Goal: Task Accomplishment & Management: Use online tool/utility

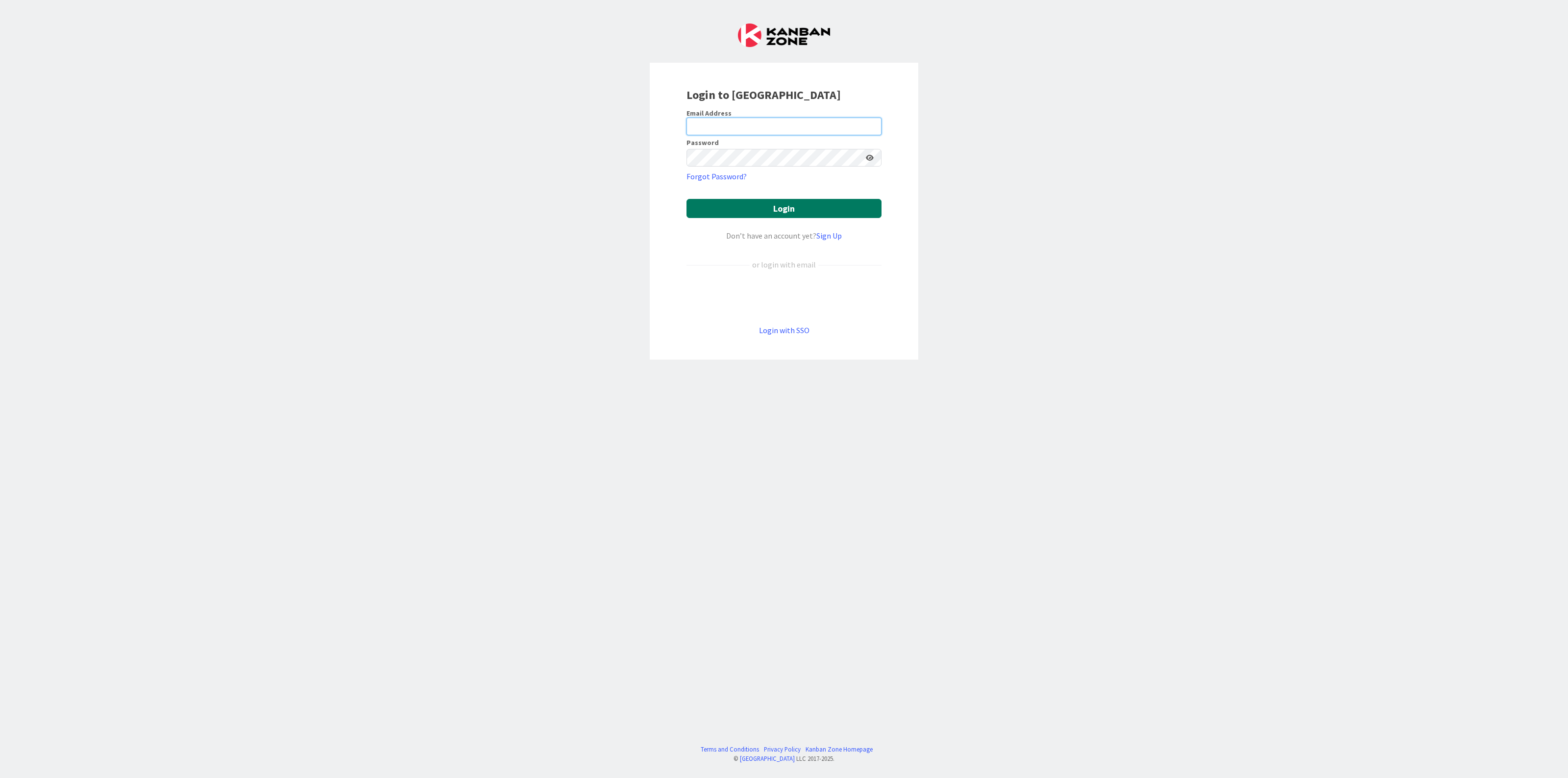
type input "[EMAIL_ADDRESS][PERSON_NAME][PERSON_NAME][DOMAIN_NAME]"
click at [793, 211] on button "Login" at bounding box center [784, 208] width 195 height 19
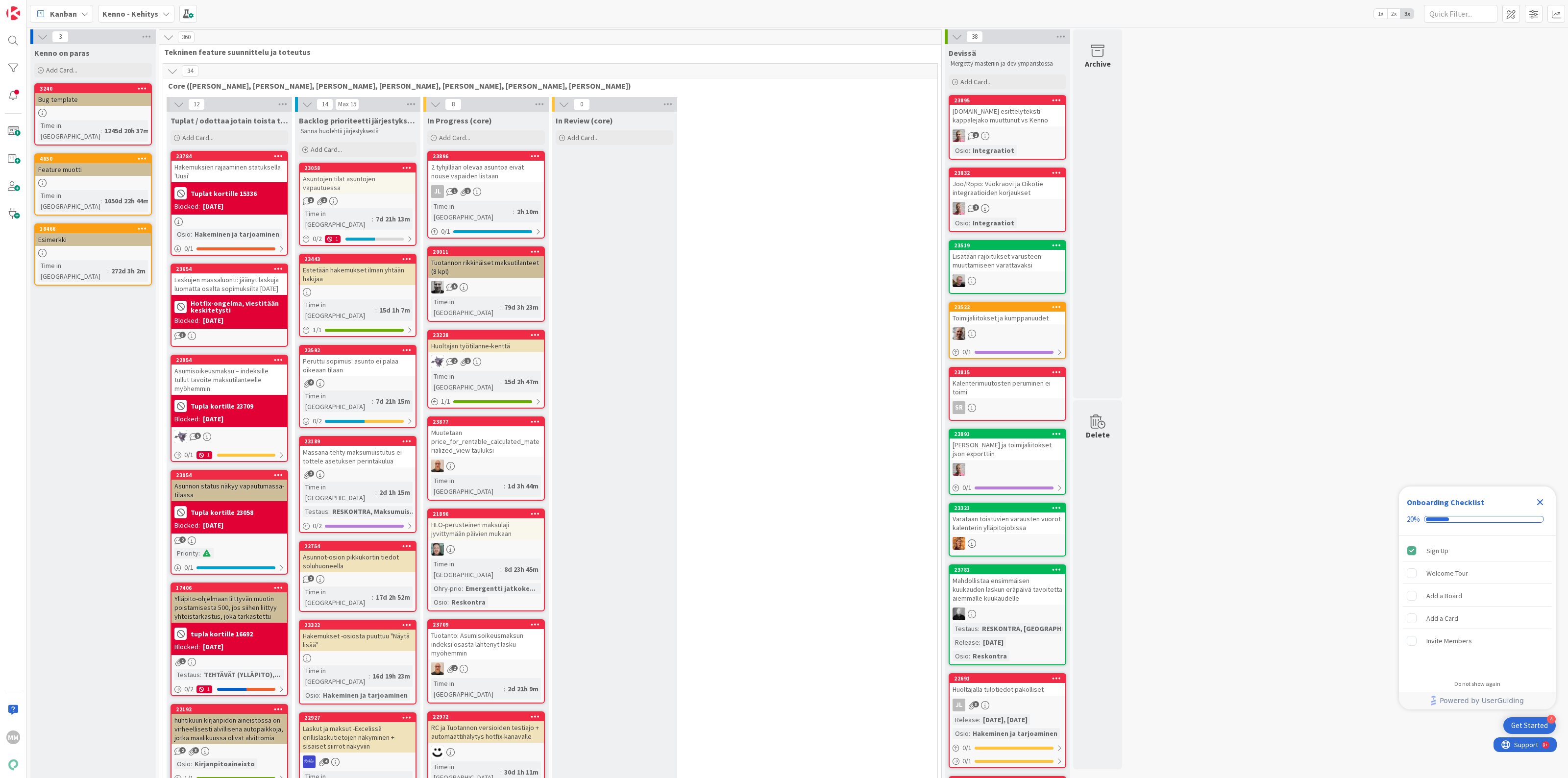
click at [159, 15] on div "Kenno - Kehitys" at bounding box center [136, 13] width 77 height 18
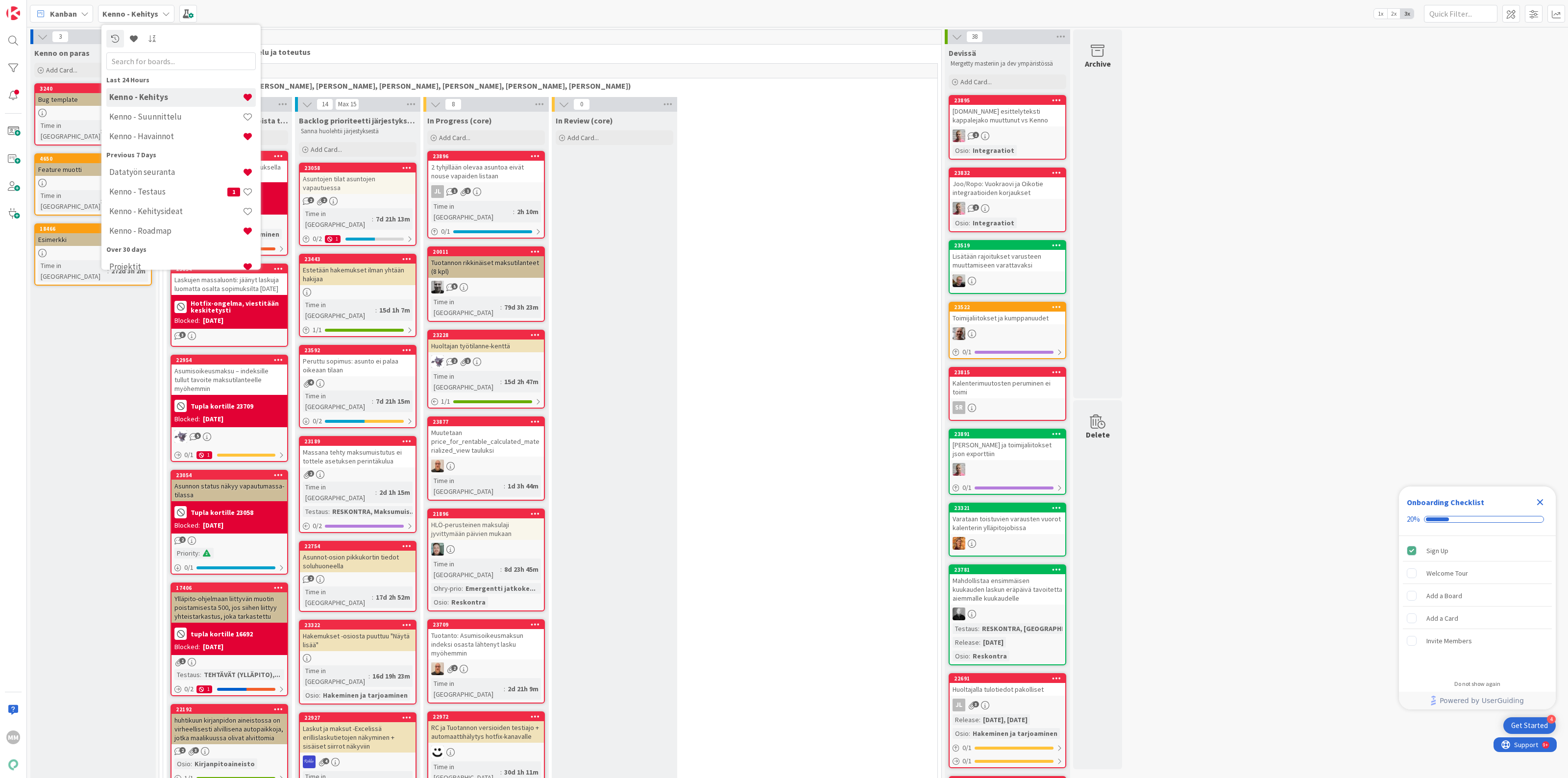
click at [159, 15] on div "Kenno - Kehitys" at bounding box center [136, 13] width 77 height 18
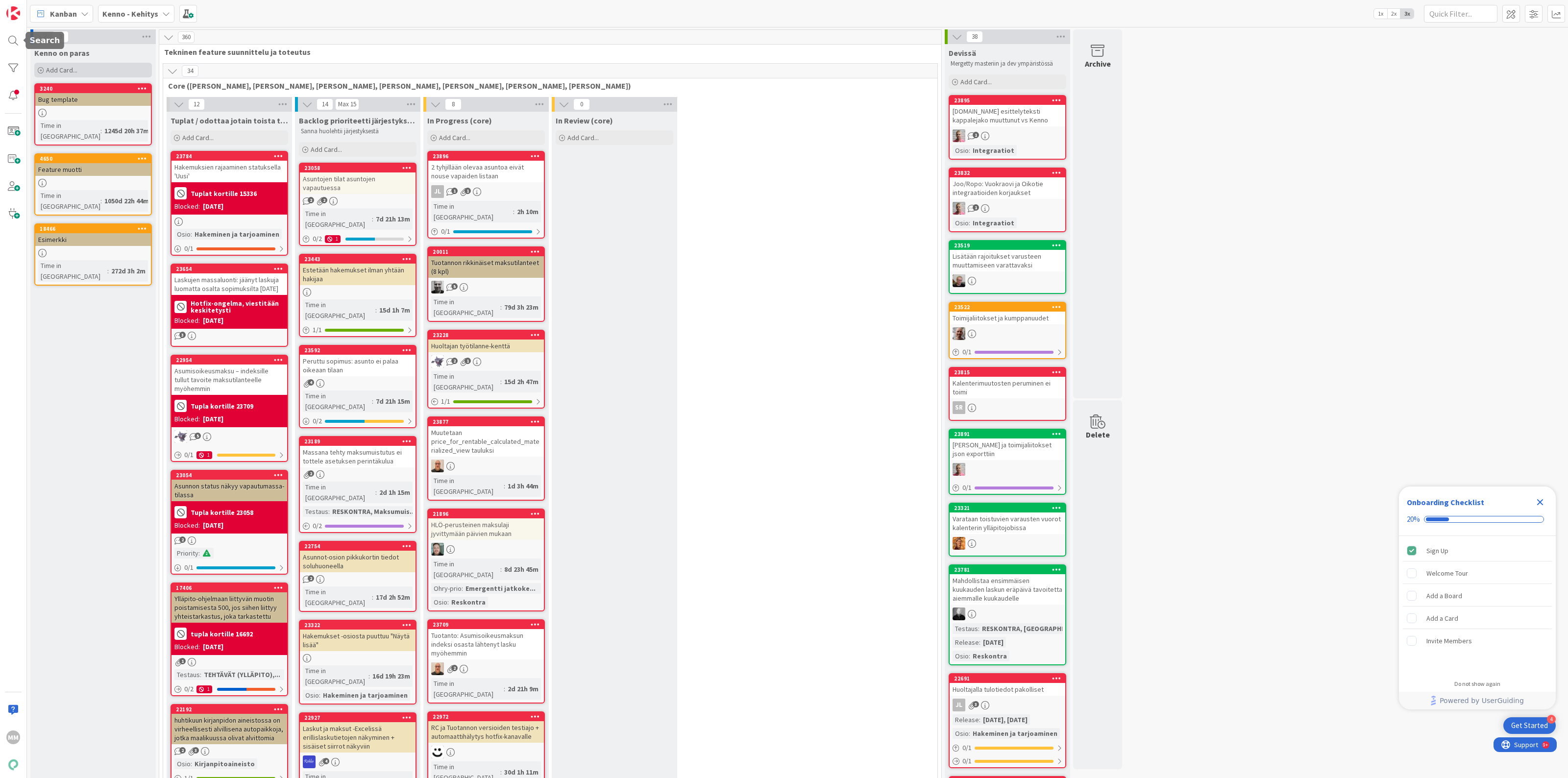
click at [77, 66] on div "Add Card..." at bounding box center [93, 70] width 117 height 15
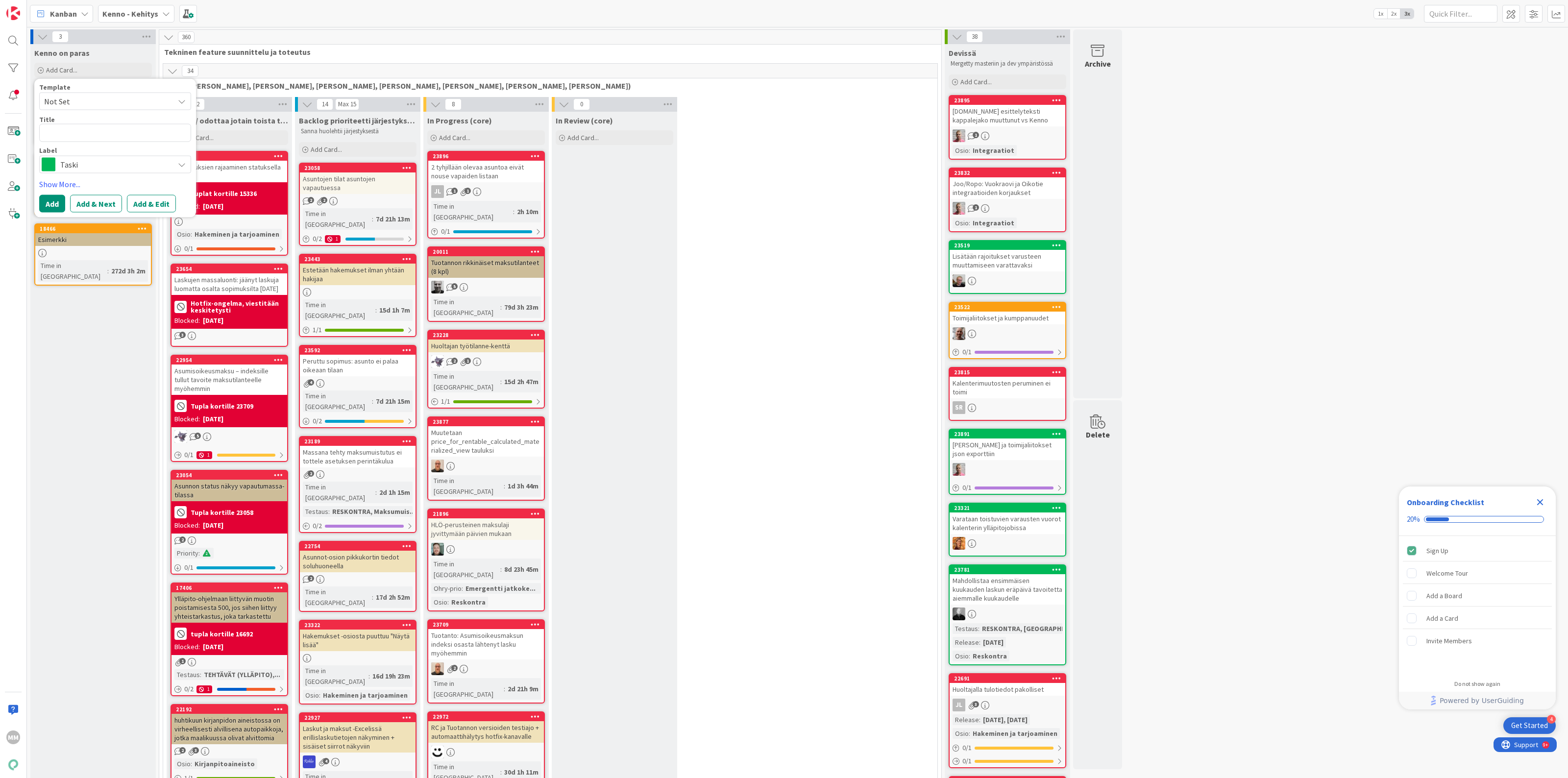
click at [103, 135] on textarea at bounding box center [115, 133] width 152 height 18
type textarea "x"
type textarea "L"
type textarea "x"
type textarea "Li"
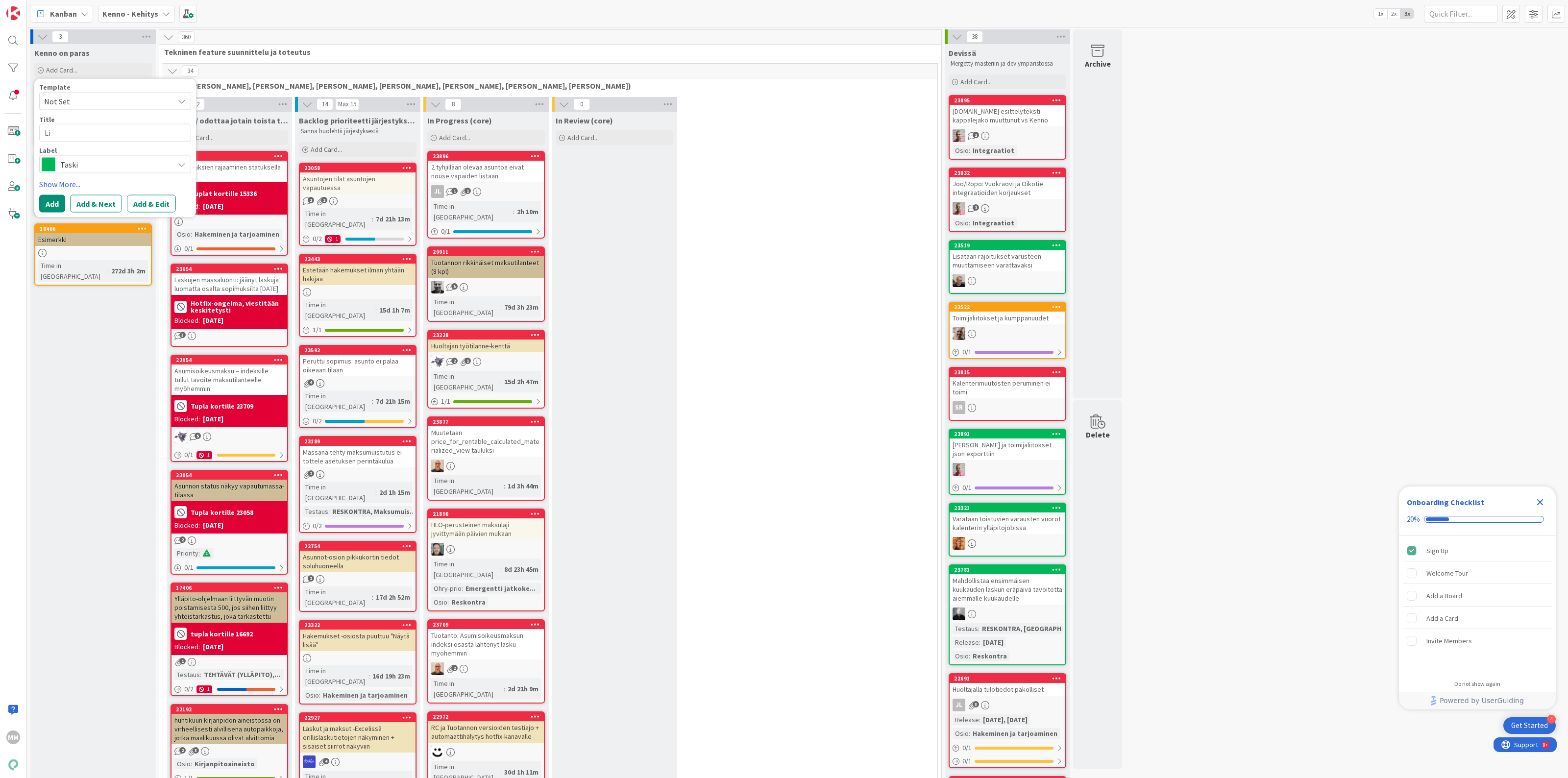
type textarea "x"
type textarea "L"
click at [144, 6] on div "Kenno - Kehitys" at bounding box center [136, 13] width 77 height 18
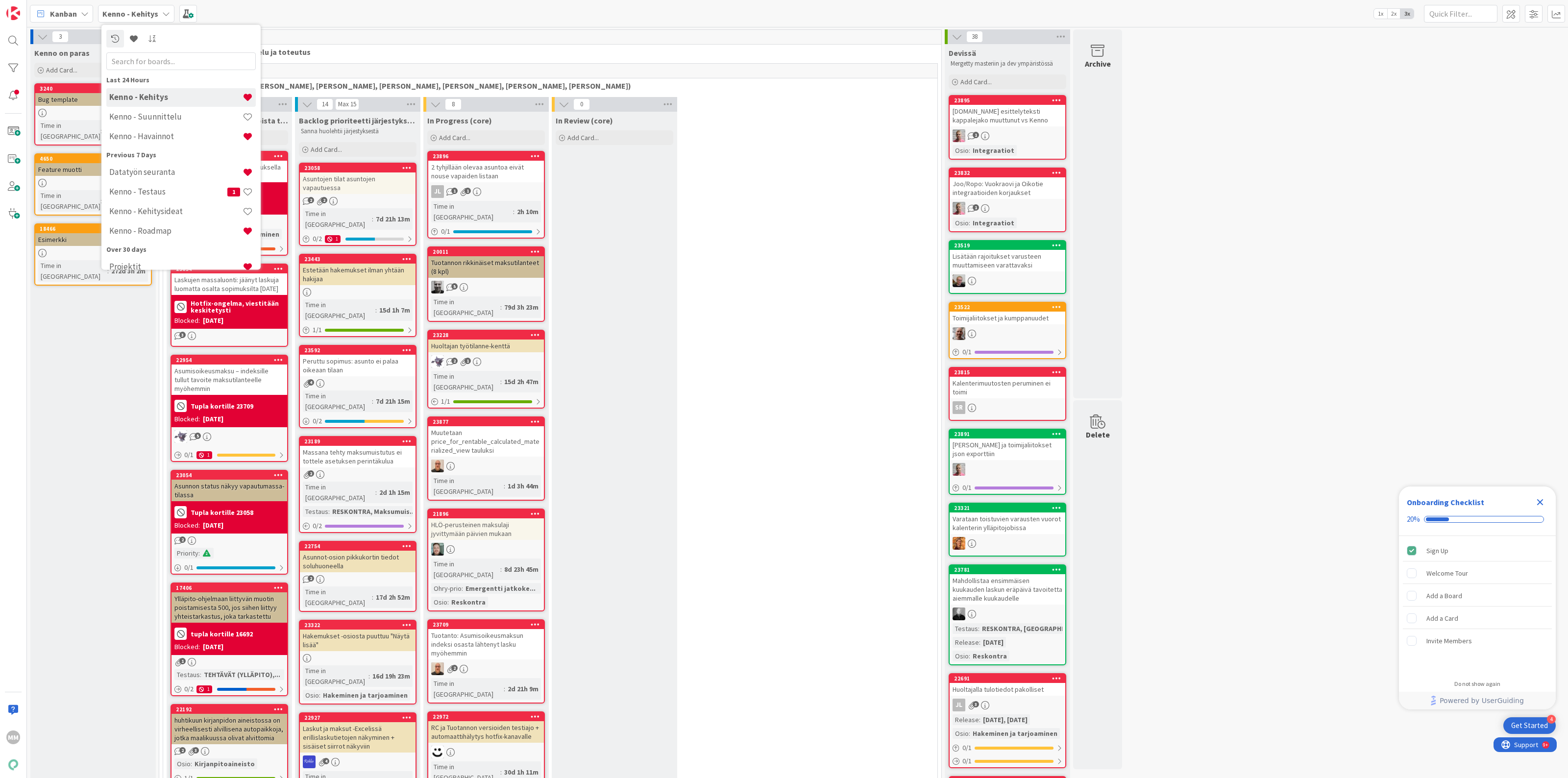
click at [170, 208] on h4 "Kenno - Kehitysideat" at bounding box center [176, 211] width 133 height 10
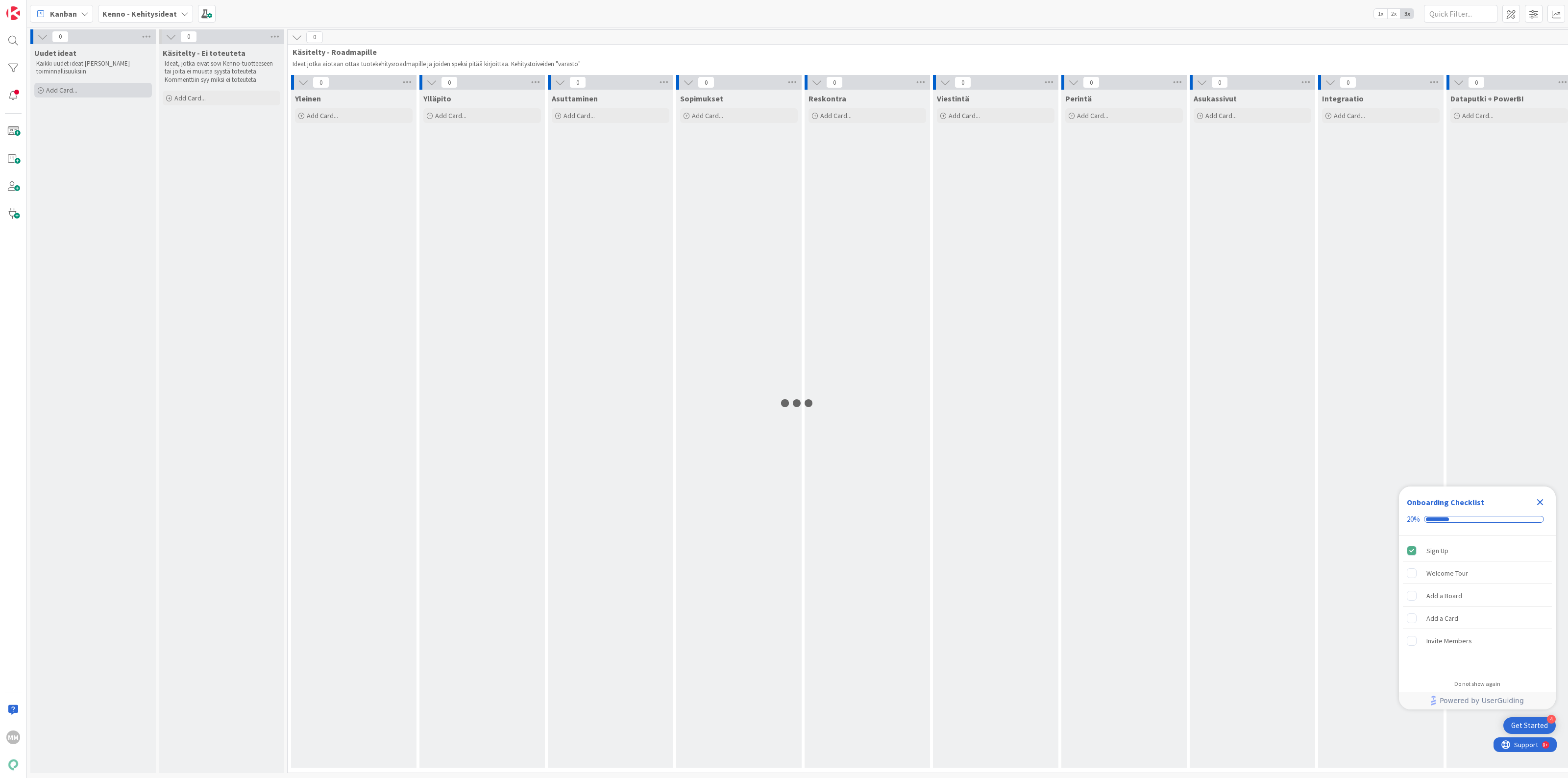
click at [70, 88] on span "Add Card..." at bounding box center [62, 90] width 32 height 9
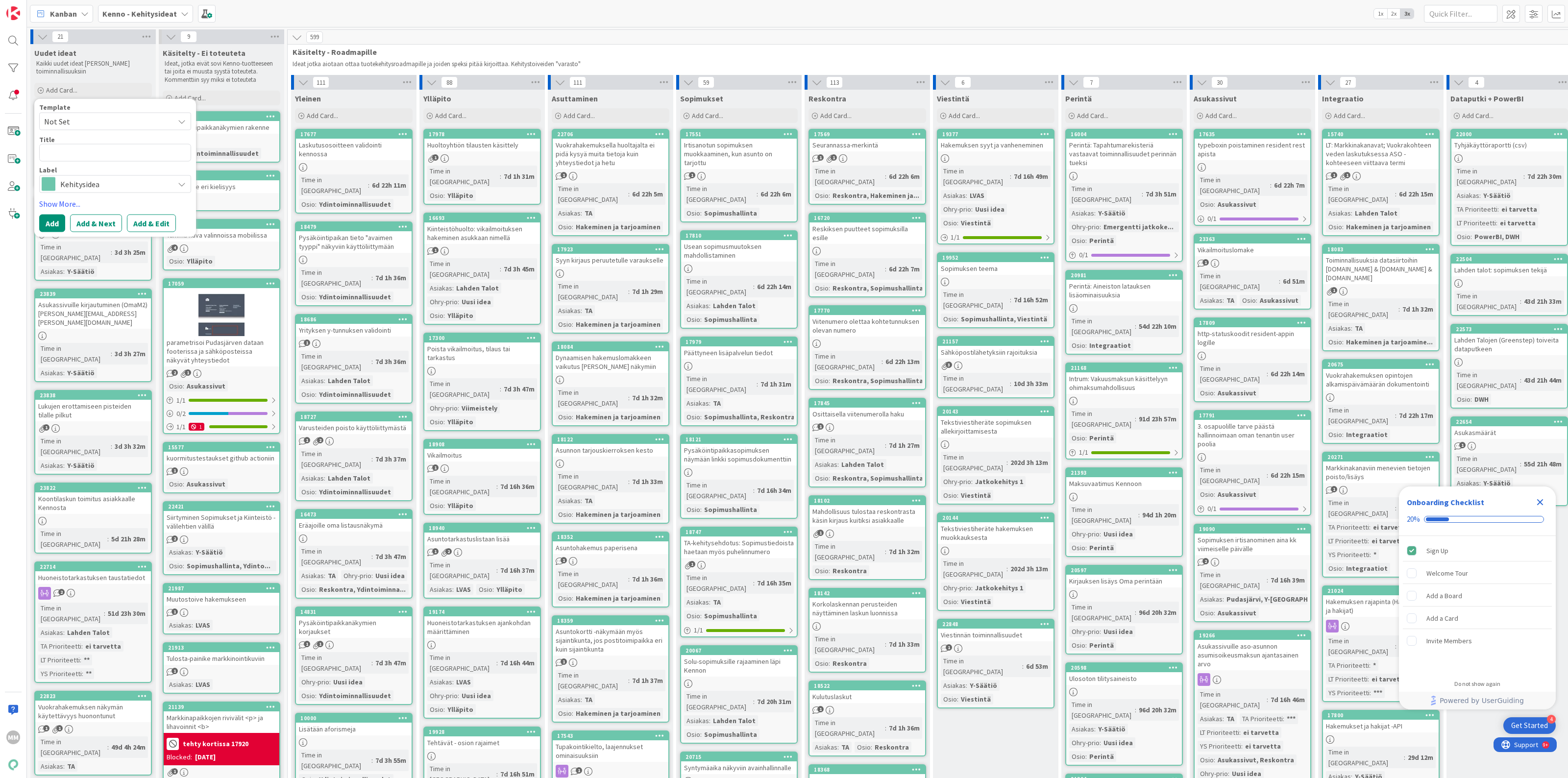
click at [74, 155] on textarea at bounding box center [115, 153] width 152 height 18
type textarea "x"
type textarea "L"
type textarea "x"
type textarea "Li"
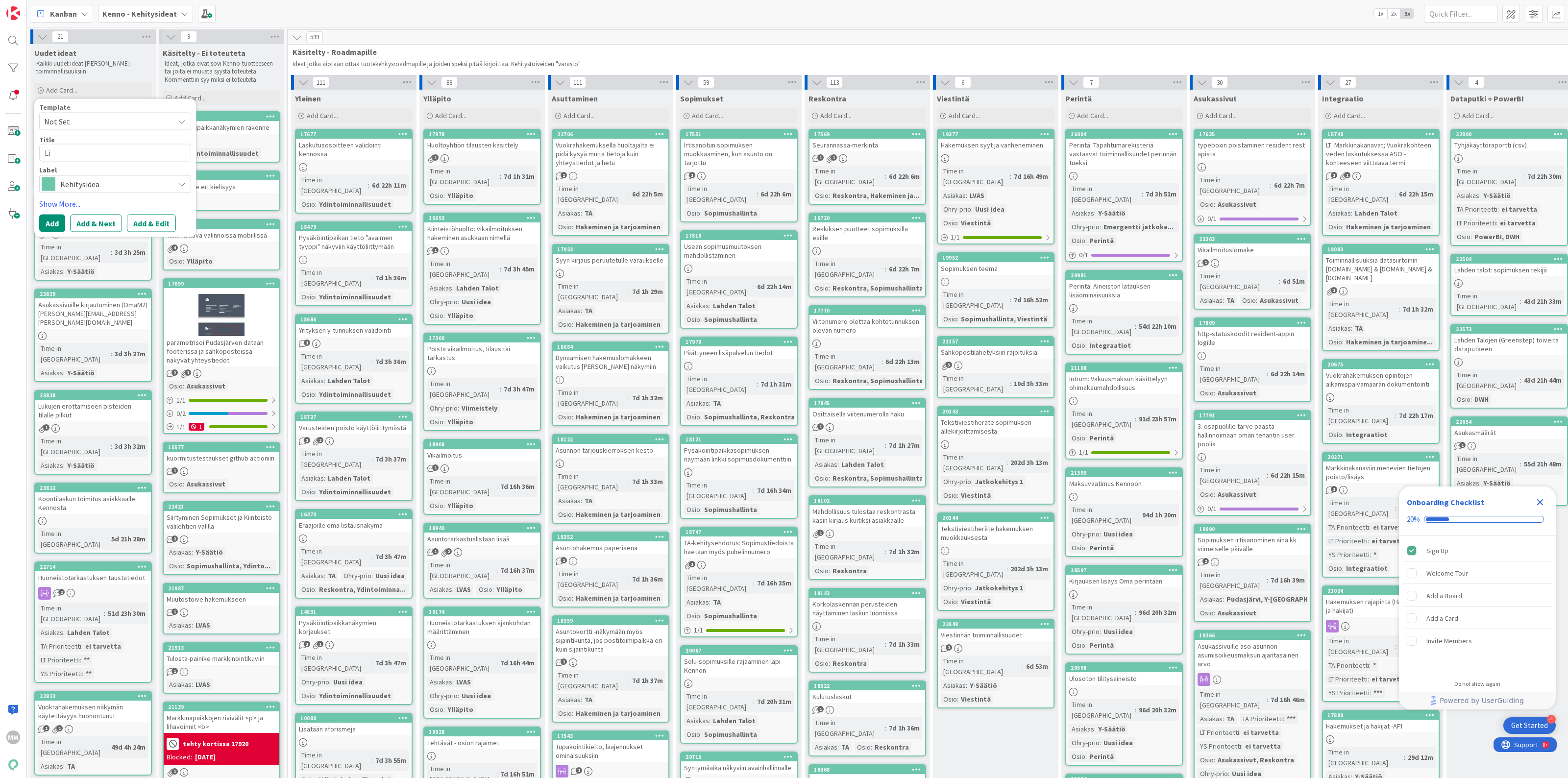
type textarea "x"
type textarea "Lii"
type textarea "x"
type textarea "Liik"
type textarea "x"
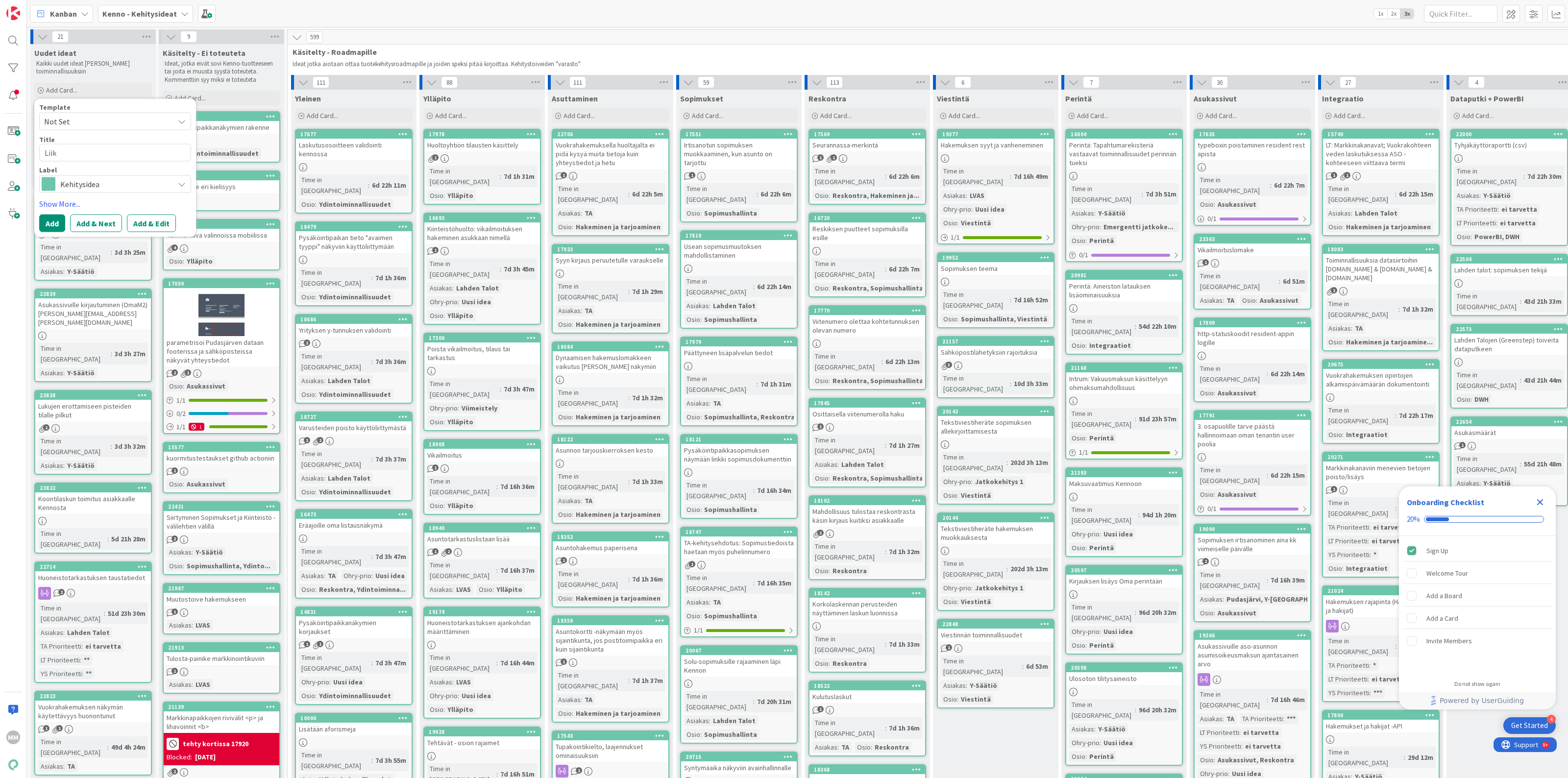
type textarea "Liike"
type textarea "x"
type textarea "Liiket"
type textarea "x"
type textarea "Liiketi"
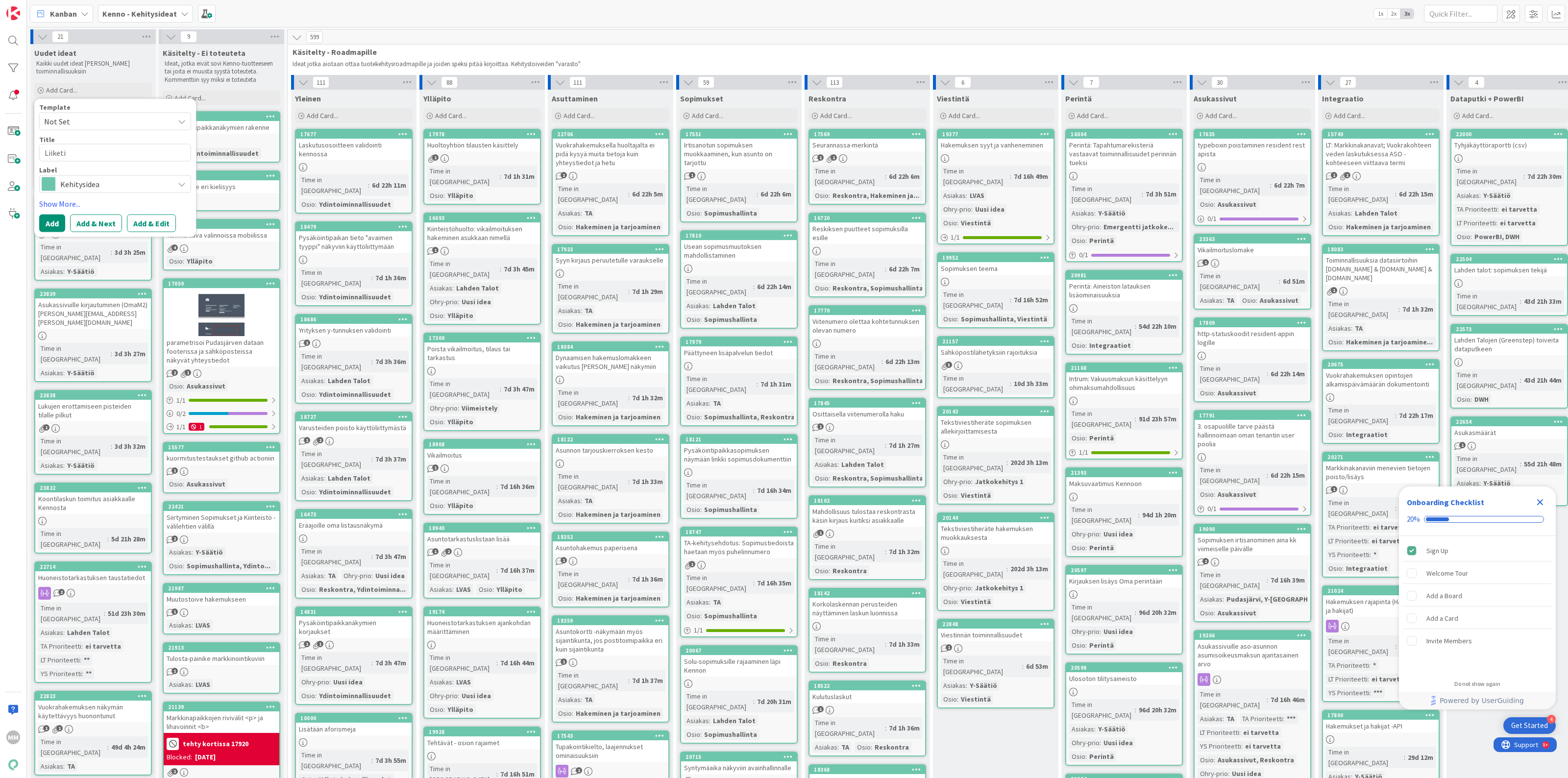
type textarea "x"
type textarea "Liiketila"
type textarea "x"
type textarea "Liiketilat"
type textarea "x"
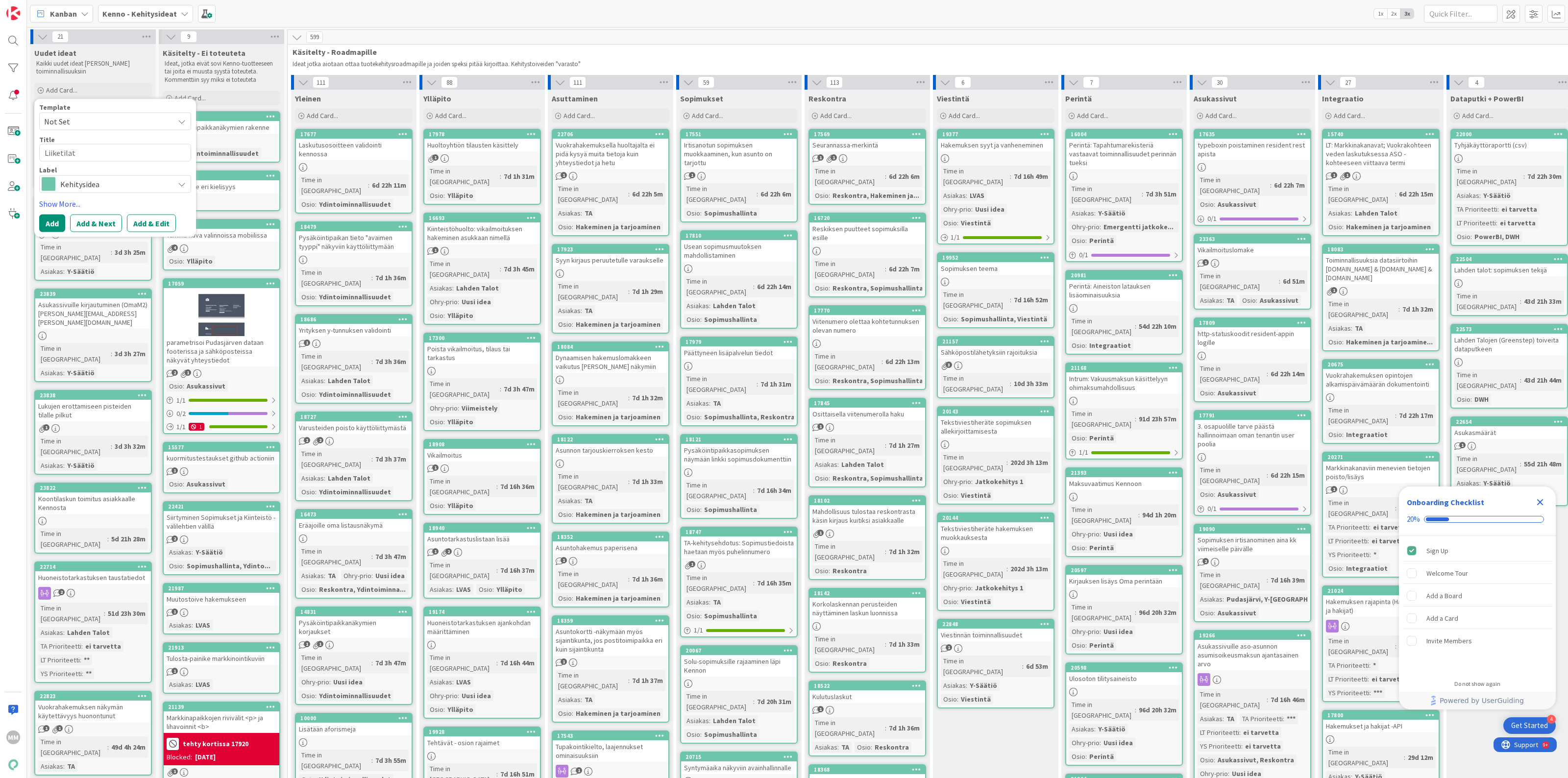
type textarea "Liiketilat"
type textarea "x"
type textarea "Liiketilat a"
type textarea "x"
type textarea "Liiketilat as"
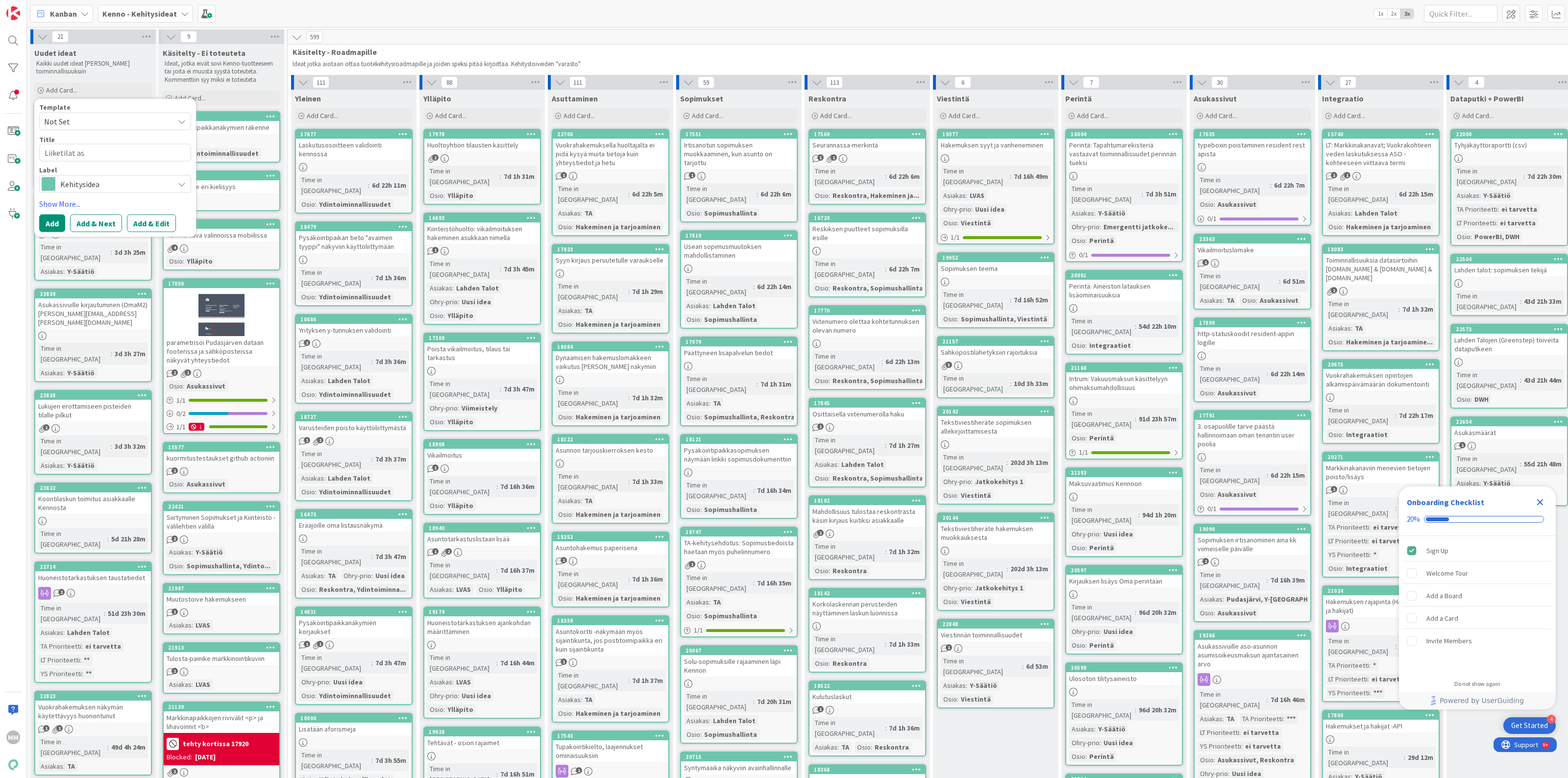
type textarea "x"
type textarea "Liiketilat asu"
type textarea "x"
type textarea "As"
type textarea "x"
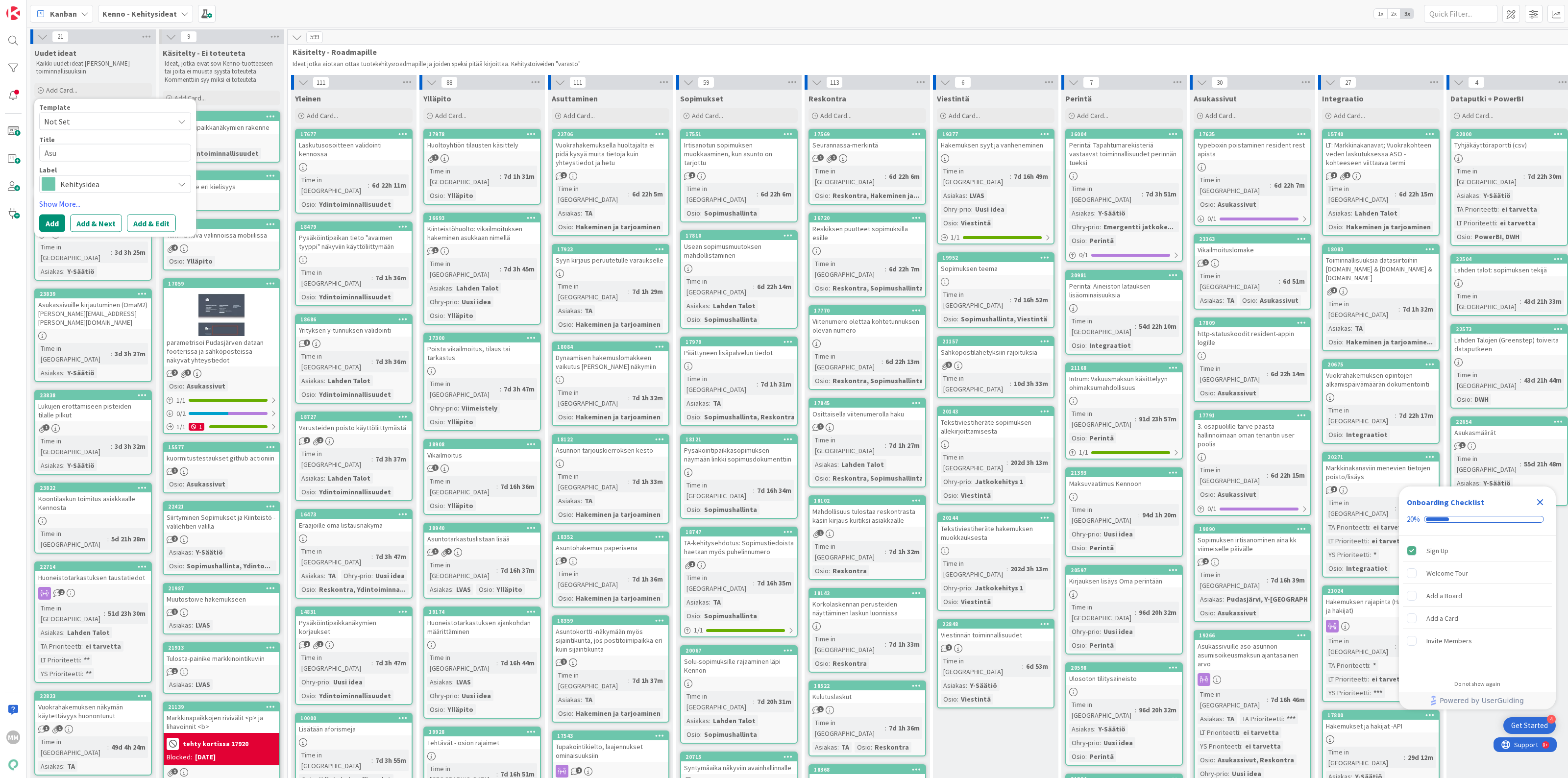
type textarea "Asui"
type textarea "x"
type textarea "Asu"
type textarea "x"
type textarea "Asun"
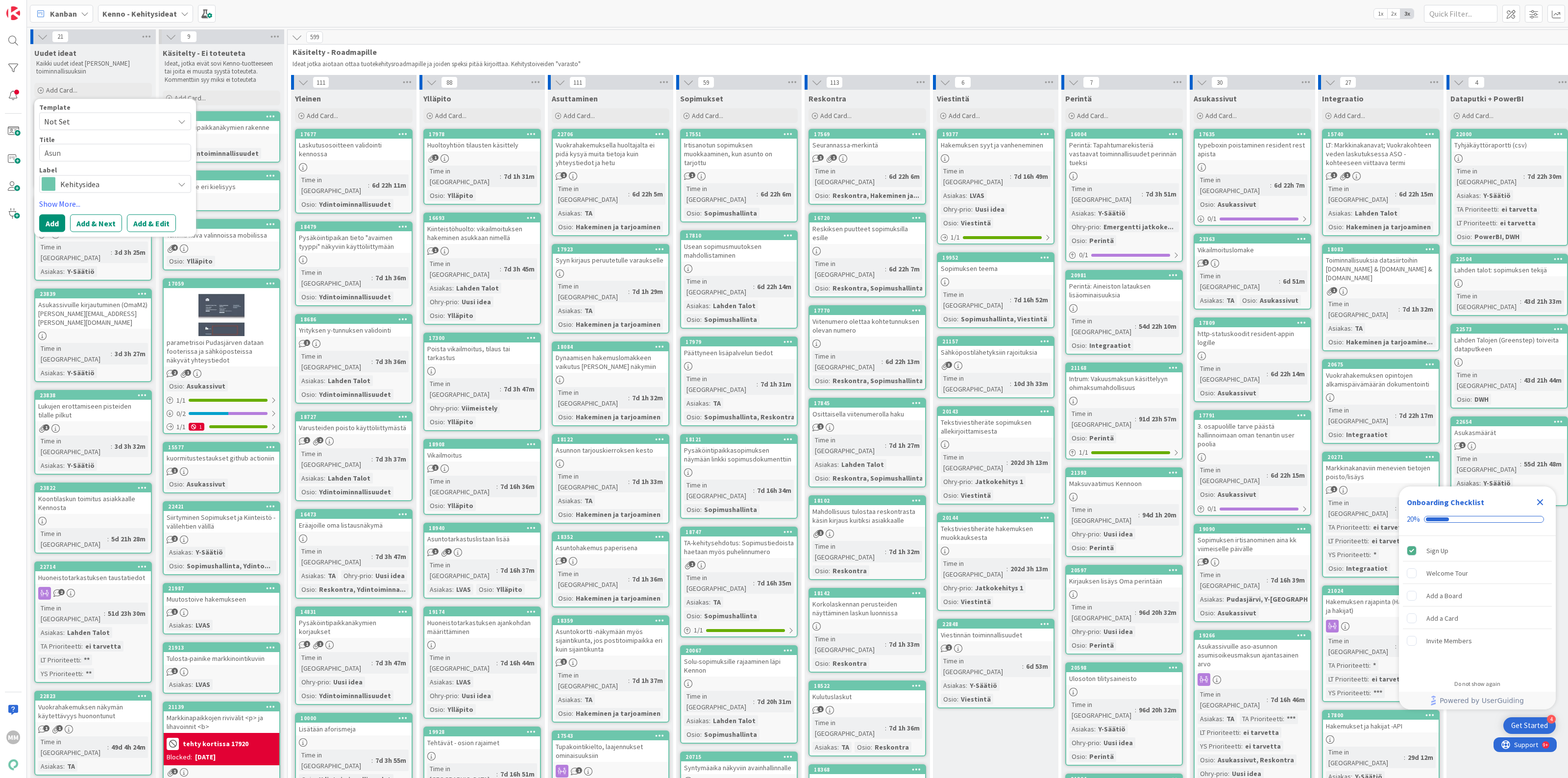
type textarea "x"
type textarea "Asunn"
type textarea "x"
type textarea "Asunnot"
type textarea "x"
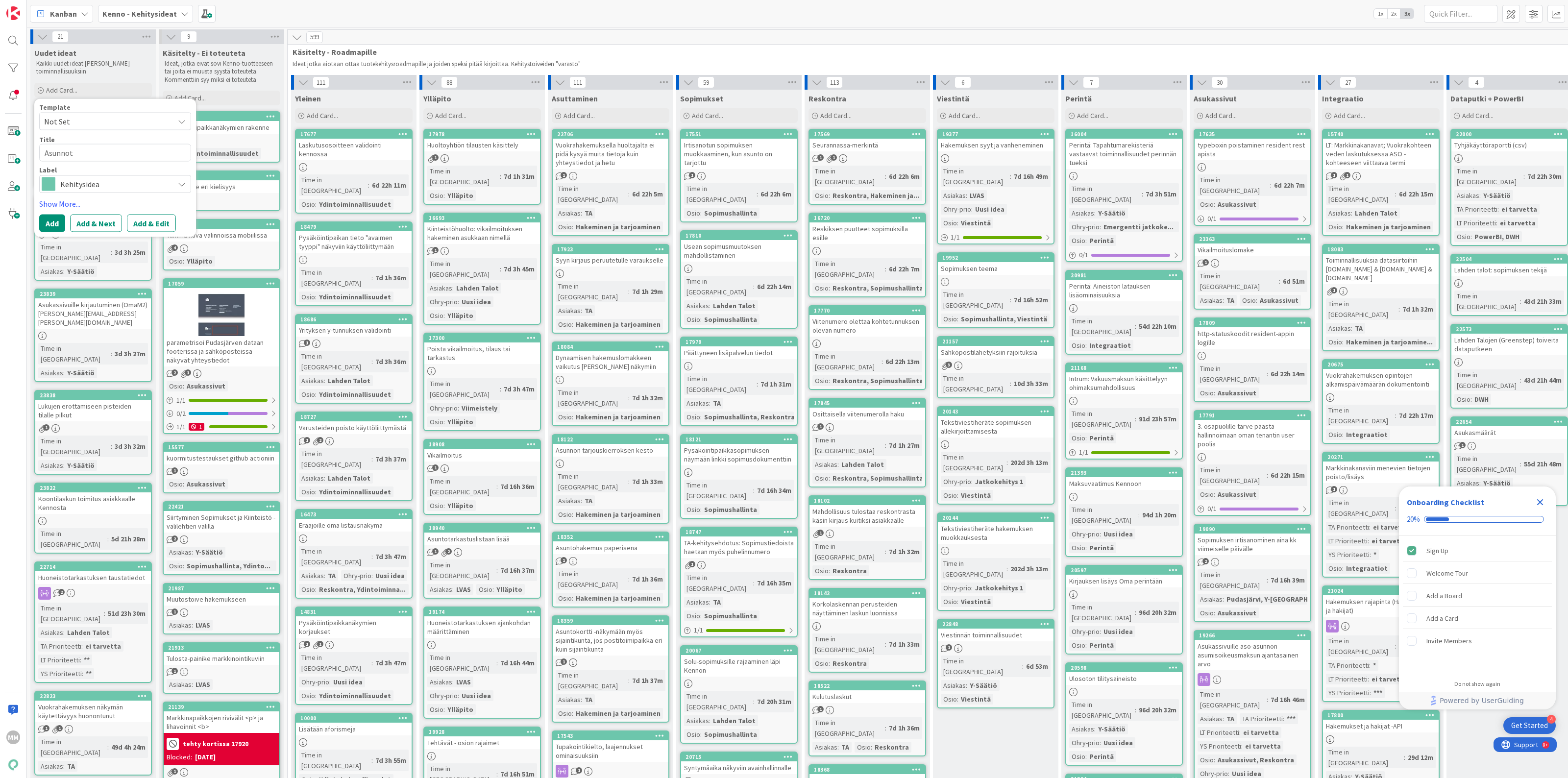
type textarea "Asunnot-"
type textarea "x"
type textarea "Asunnot-os"
type textarea "x"
type textarea "Asunnot-osi"
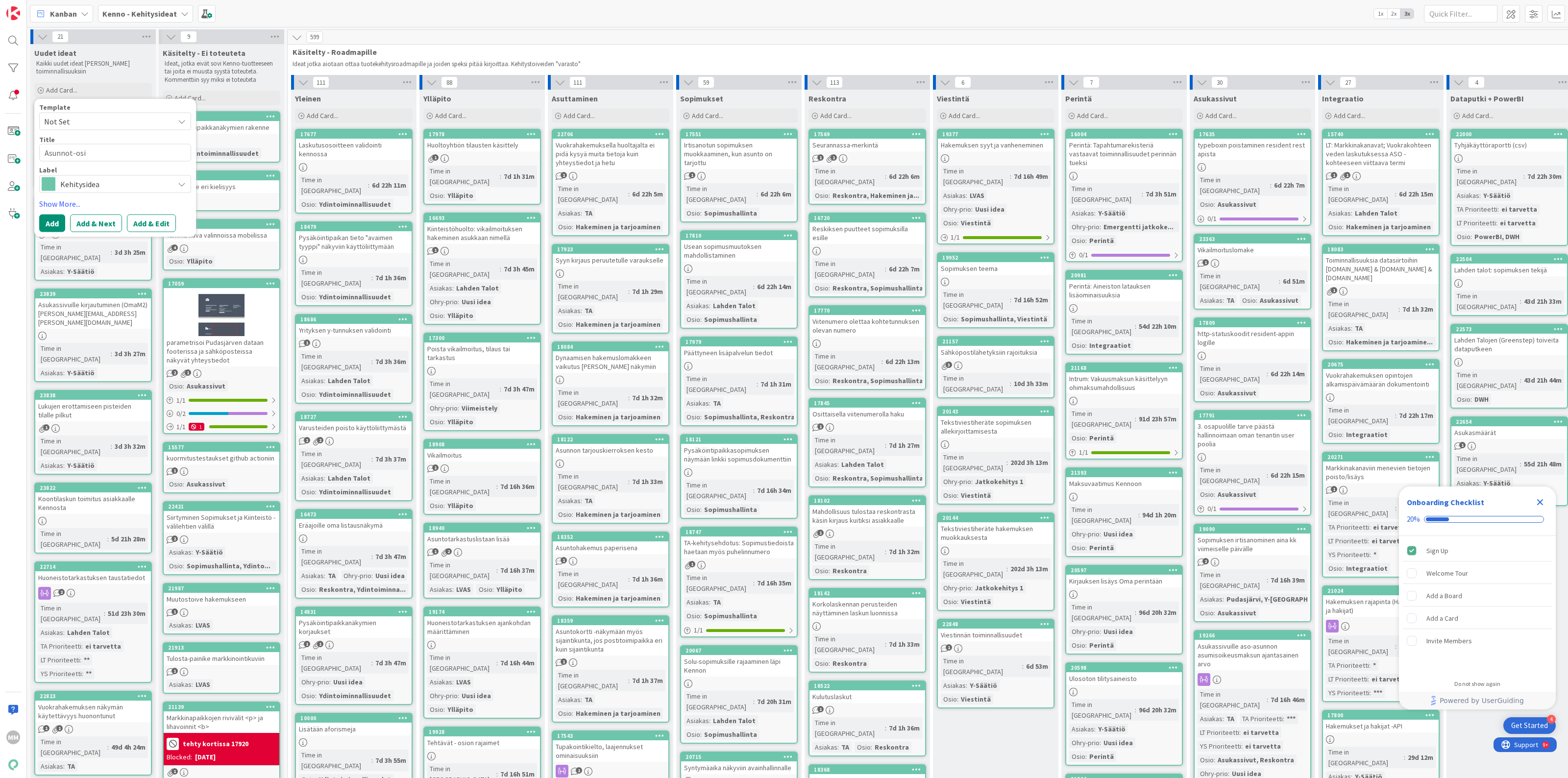
type textarea "x"
type textarea "Asunnot-[PERSON_NAME]"
type textarea "x"
type textarea "Asunnot-[PERSON_NAME]"
type textarea "x"
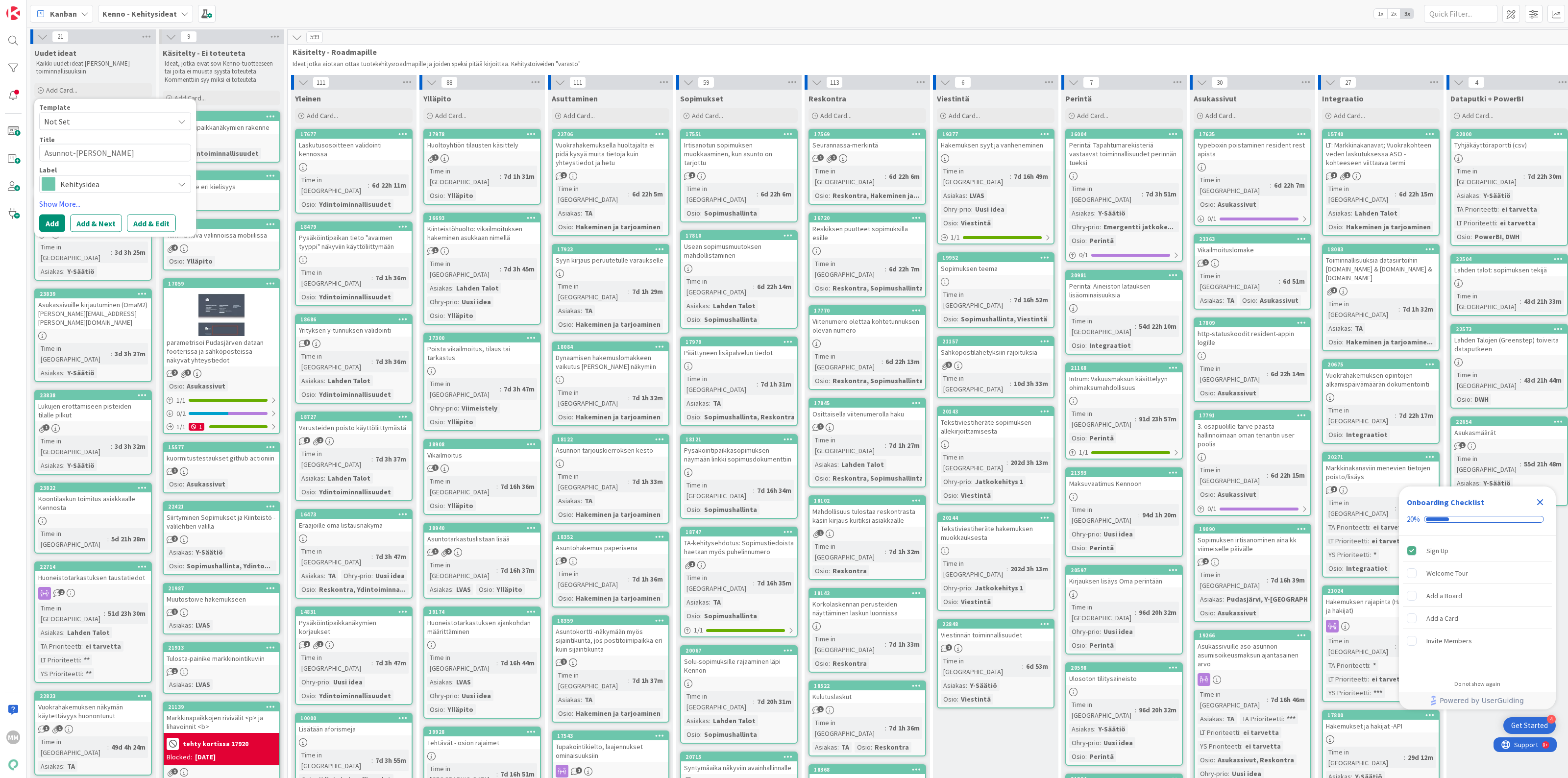
type textarea "Asunnot-[PERSON_NAME] l"
type textarea "x"
type textarea "Asunnot-[PERSON_NAME]"
type textarea "x"
type textarea "Asunnot-[PERSON_NAME] lii"
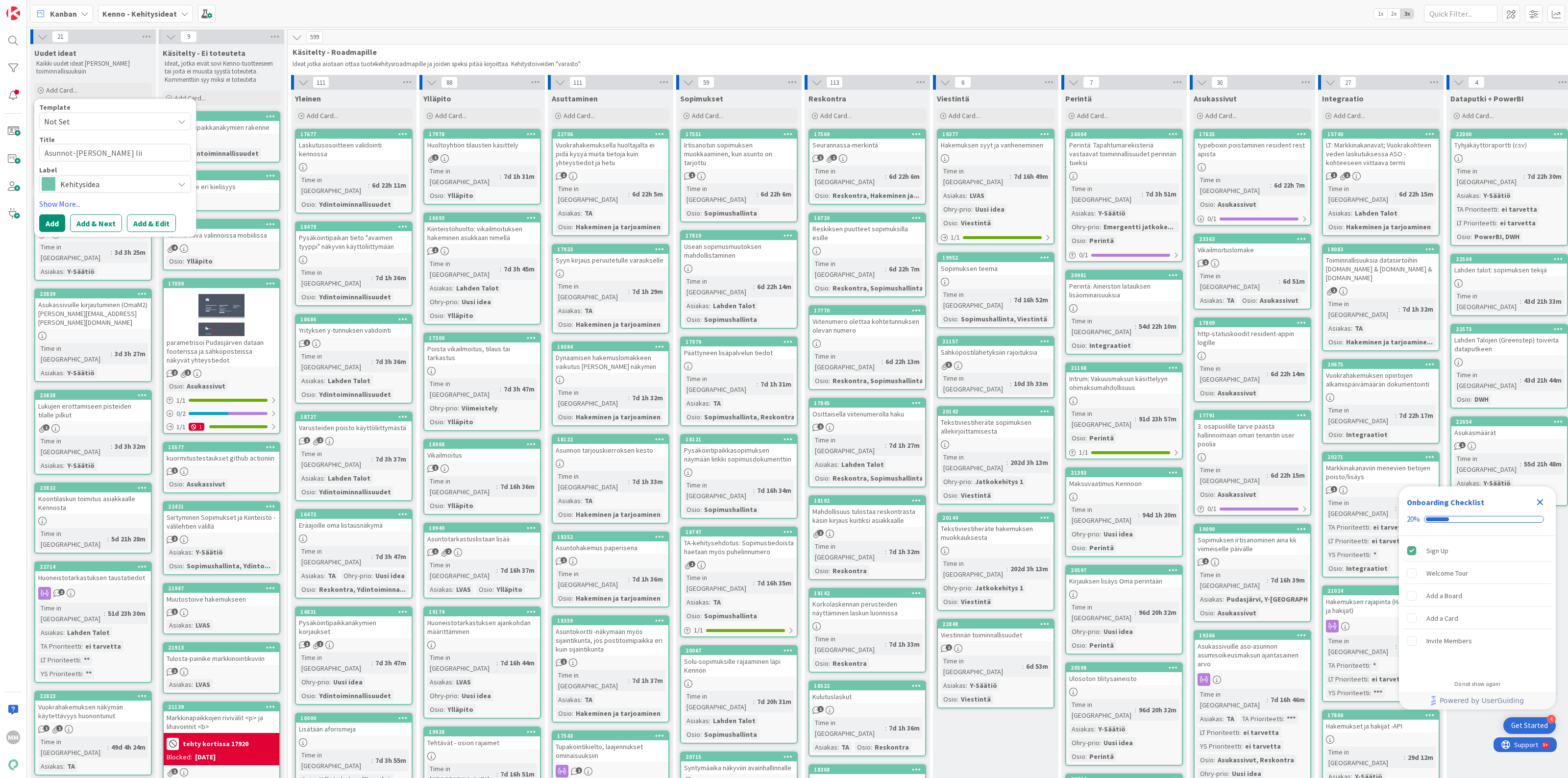
type textarea "x"
type textarea "Asunnot-[PERSON_NAME]"
type textarea "x"
type textarea "Asunnot-[PERSON_NAME] liike"
type textarea "x"
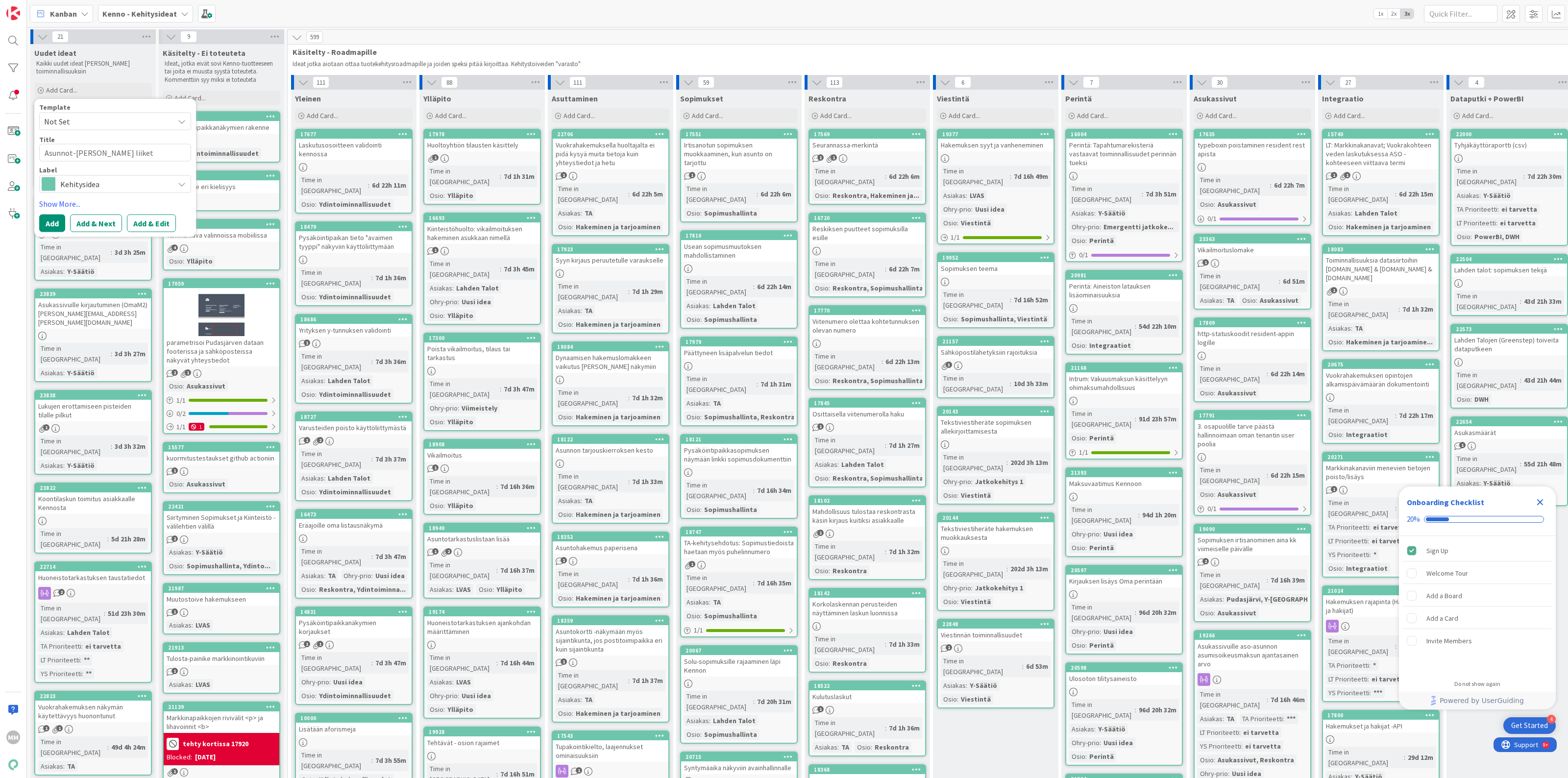
type textarea "Asunnot-[PERSON_NAME] liiketi"
type textarea "x"
type textarea "Asunnot-[PERSON_NAME] liiketila"
type textarea "x"
type textarea "Asunnot-[PERSON_NAME] liiketilat"
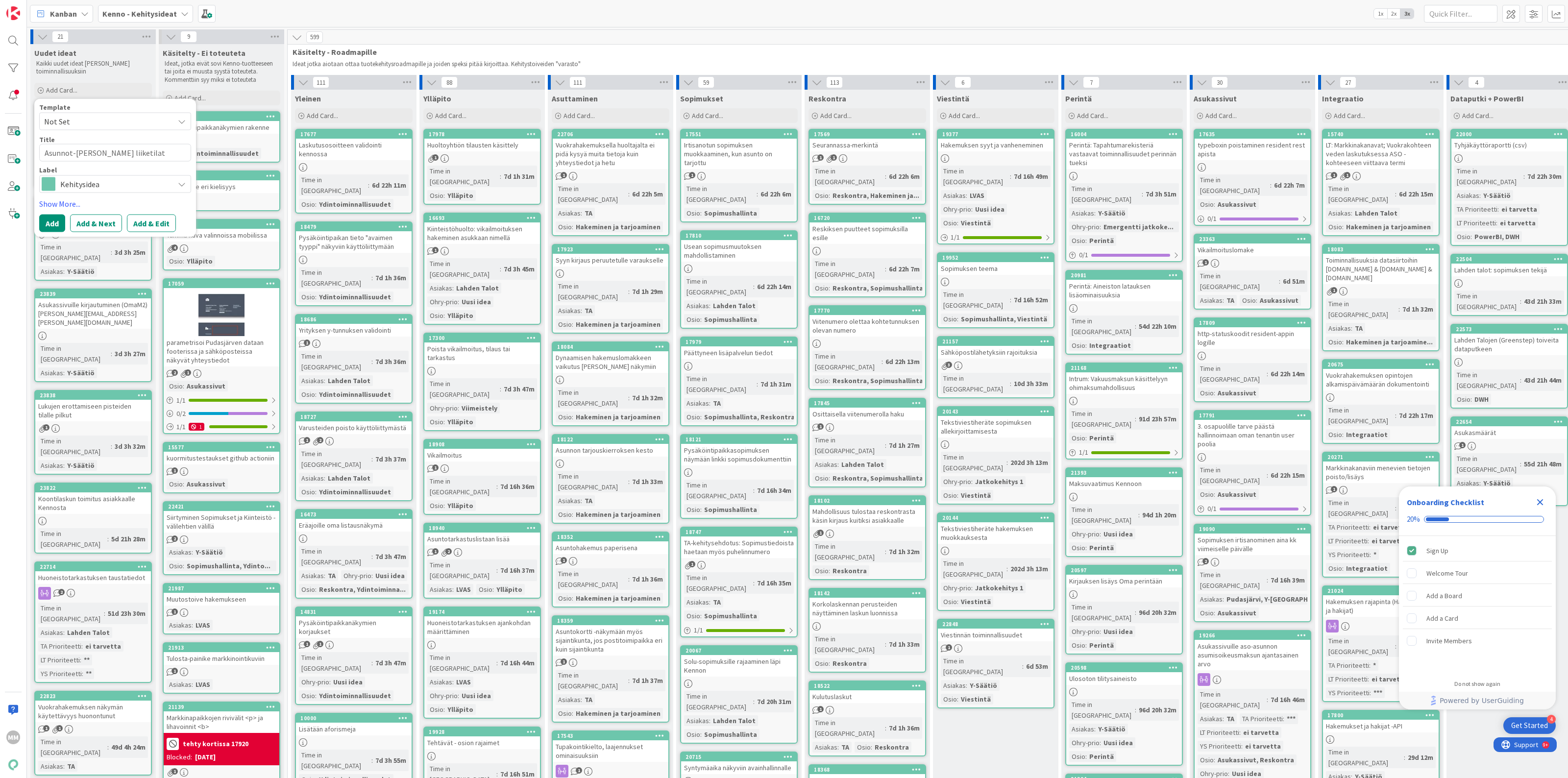
type textarea "x"
type textarea "Asunnot-[PERSON_NAME] liiketilat"
click at [133, 150] on textarea "Asunnot-[PERSON_NAME] liiketilat" at bounding box center [115, 153] width 152 height 18
type textarea "x"
type textarea "Asunnot-[PERSON_NAME] liiketilat"
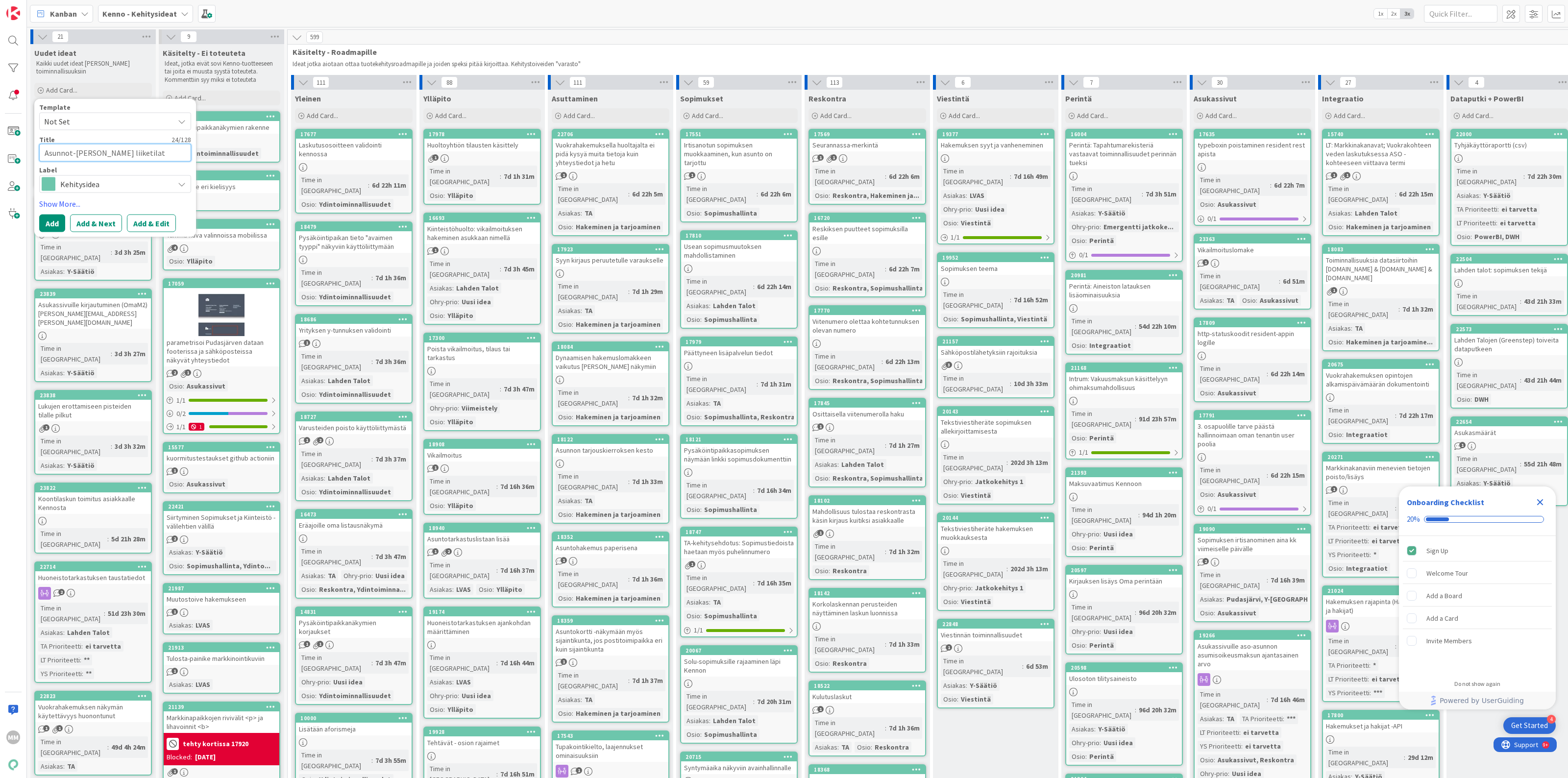
type textarea "x"
type textarea "Asunnot-[PERSON_NAME] liiketilat r"
type textarea "x"
type textarea "Asunnot-[PERSON_NAME] liiketilat raj"
type textarea "x"
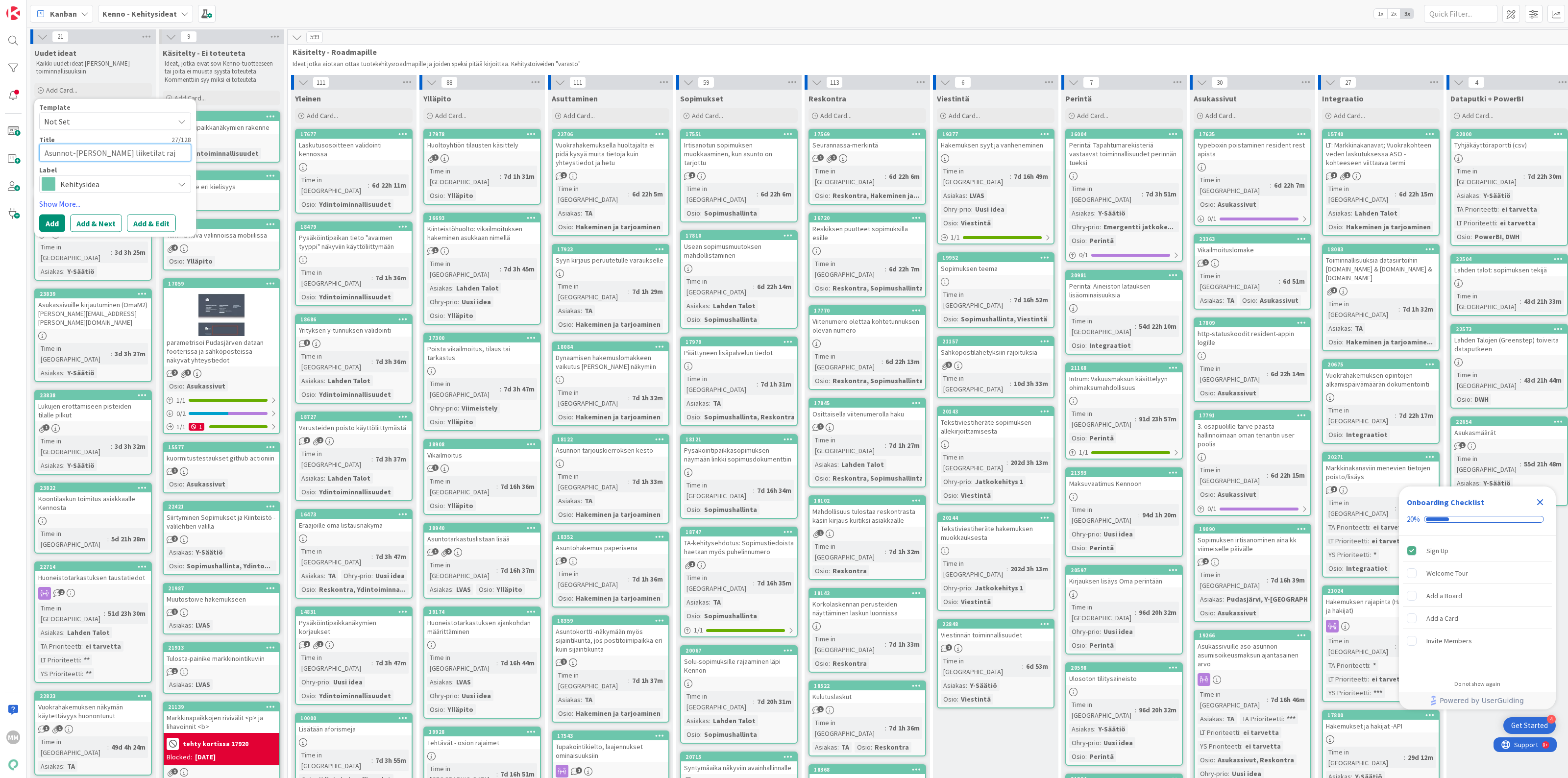
type textarea "Asunnot-[PERSON_NAME] liiketilat [DATE]"
type textarea "x"
type textarea "Asunnot-[PERSON_NAME] liiketilat raj"
type textarea "x"
type textarea "Asunnot-[PERSON_NAME] liiketilat ra"
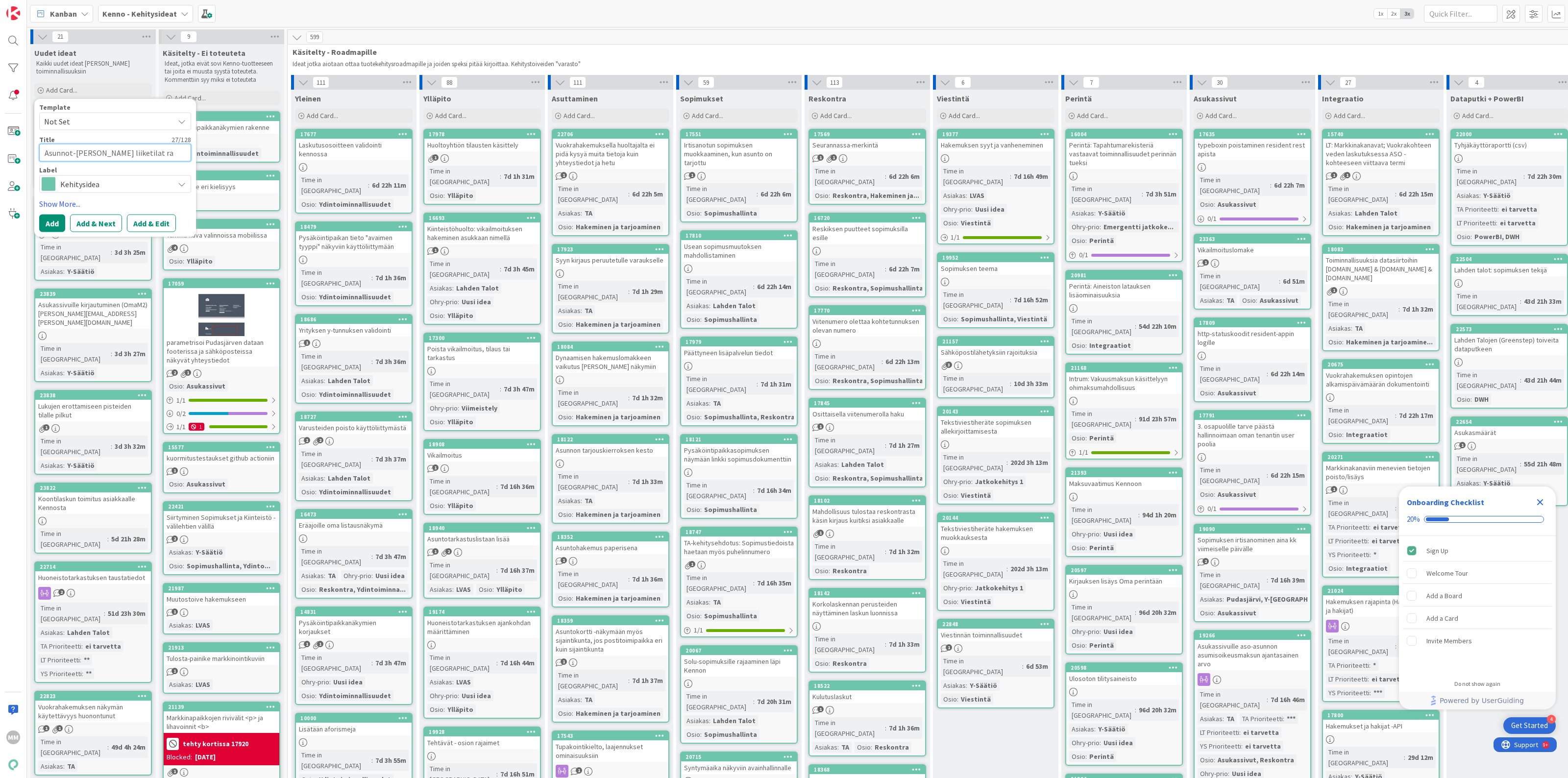
type textarea "x"
type textarea "Asunnot-[PERSON_NAME] liiketilat r"
type textarea "x"
type textarea "Asunnot-[PERSON_NAME] liiketilat"
type textarea "x"
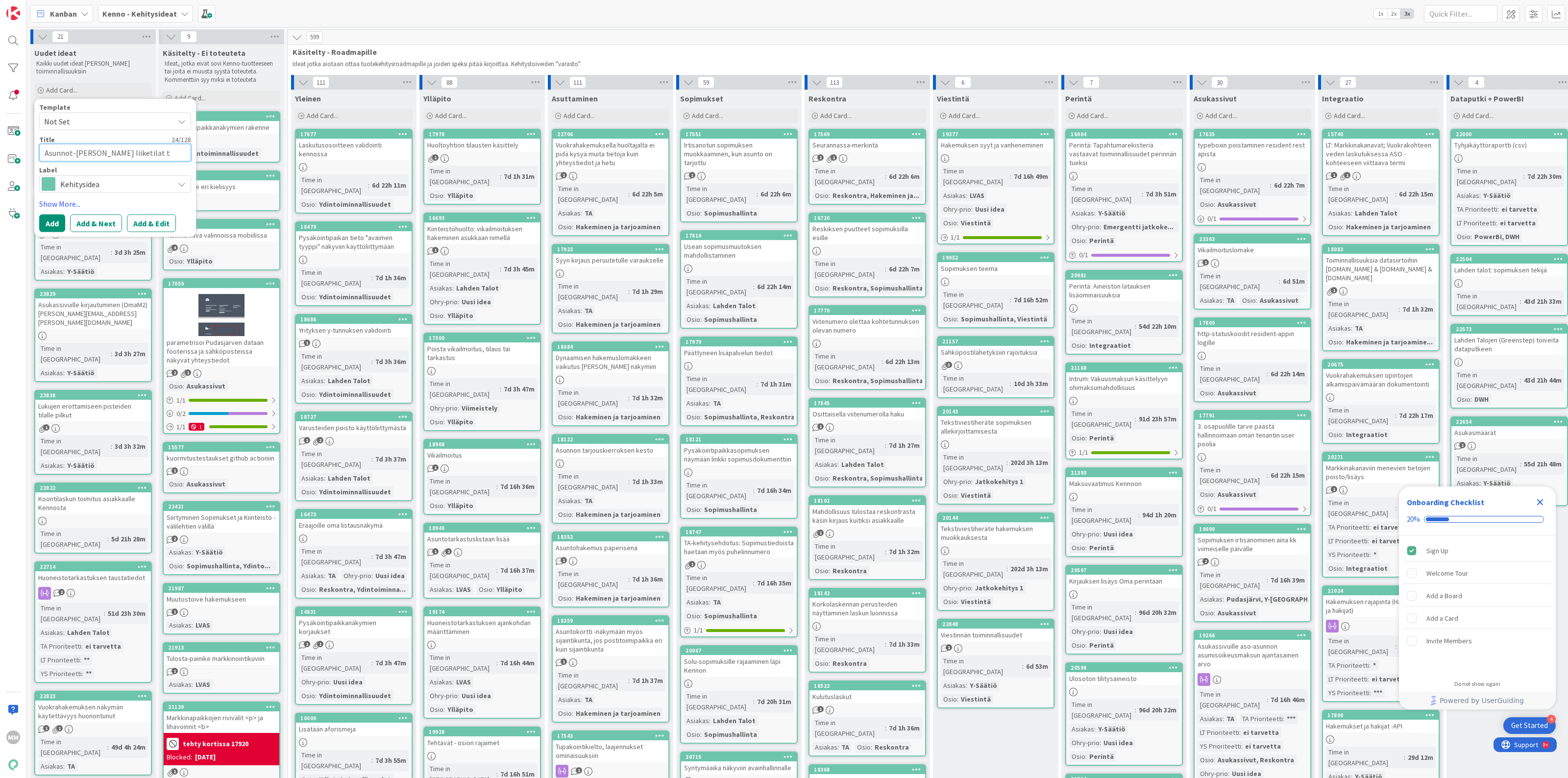
type textarea "Asunnot-[PERSON_NAME] liiketilat ti"
type textarea "x"
type textarea "Asunnot-[PERSON_NAME] liiketilat til"
type textarea "x"
type textarea "Asunnot-[PERSON_NAME] liiketilat tila"
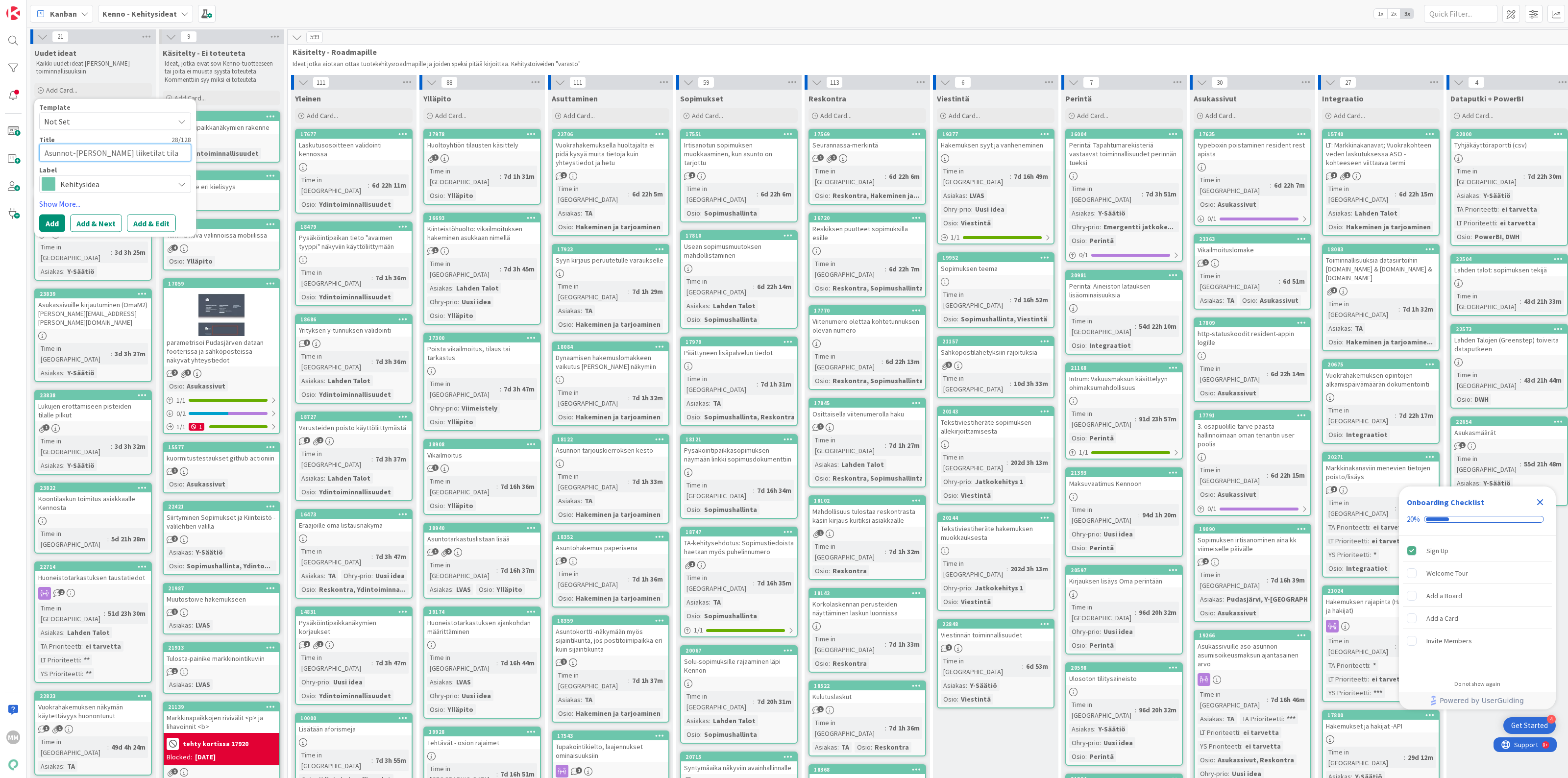
type textarea "x"
type textarea "Asunnot-[PERSON_NAME] liiketilat tila"
type textarea "x"
type textarea "Asunnot-[PERSON_NAME] liiketilat tila -"
type textarea "x"
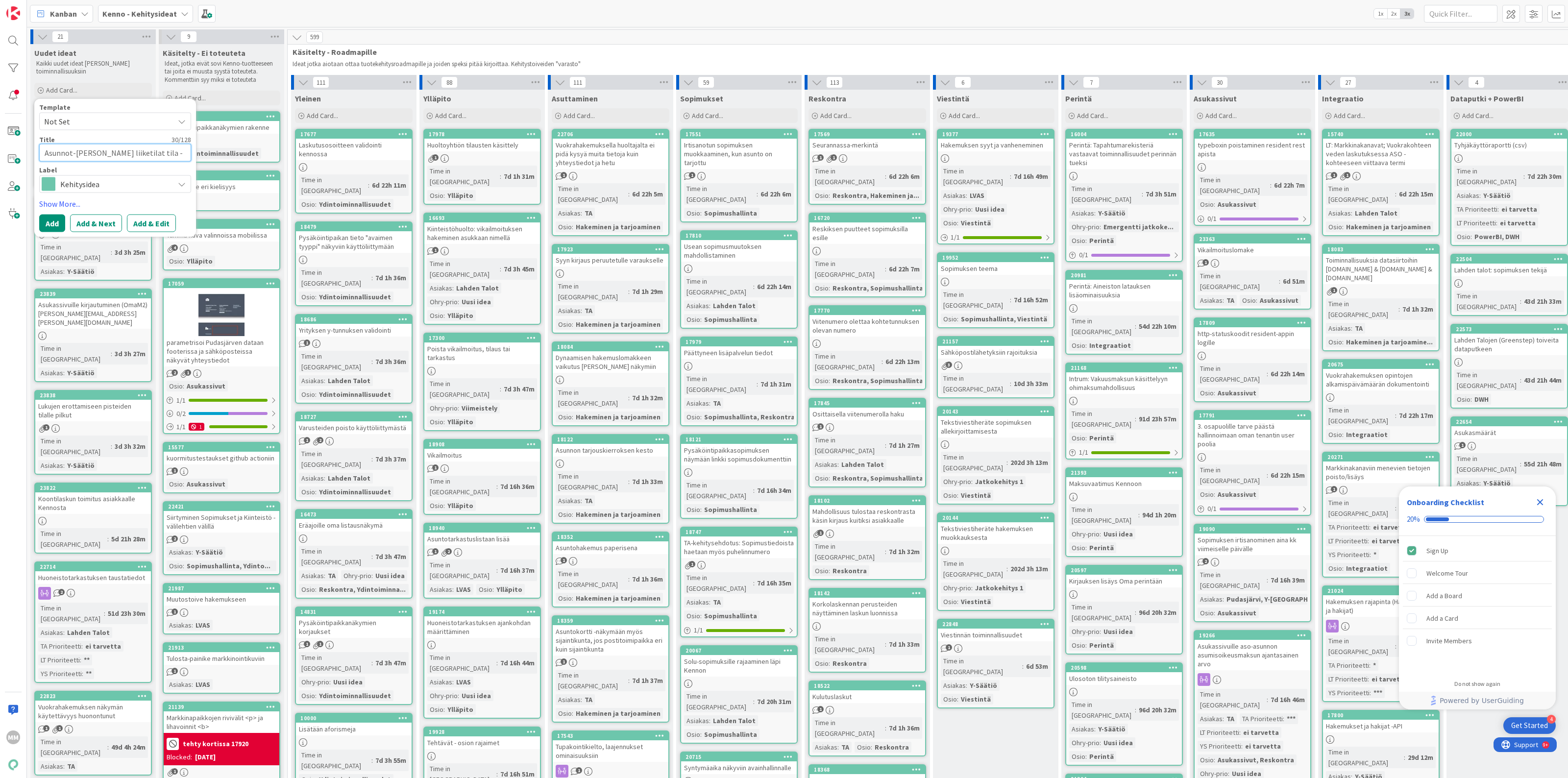
type textarea "Asunnot-[PERSON_NAME] liiketilat tila"
type textarea "x"
type textarea "Asunnot-[PERSON_NAME] liiketilat tila"
type textarea "x"
type textarea "Asunnot-[PERSON_NAME] liiketilat tilan"
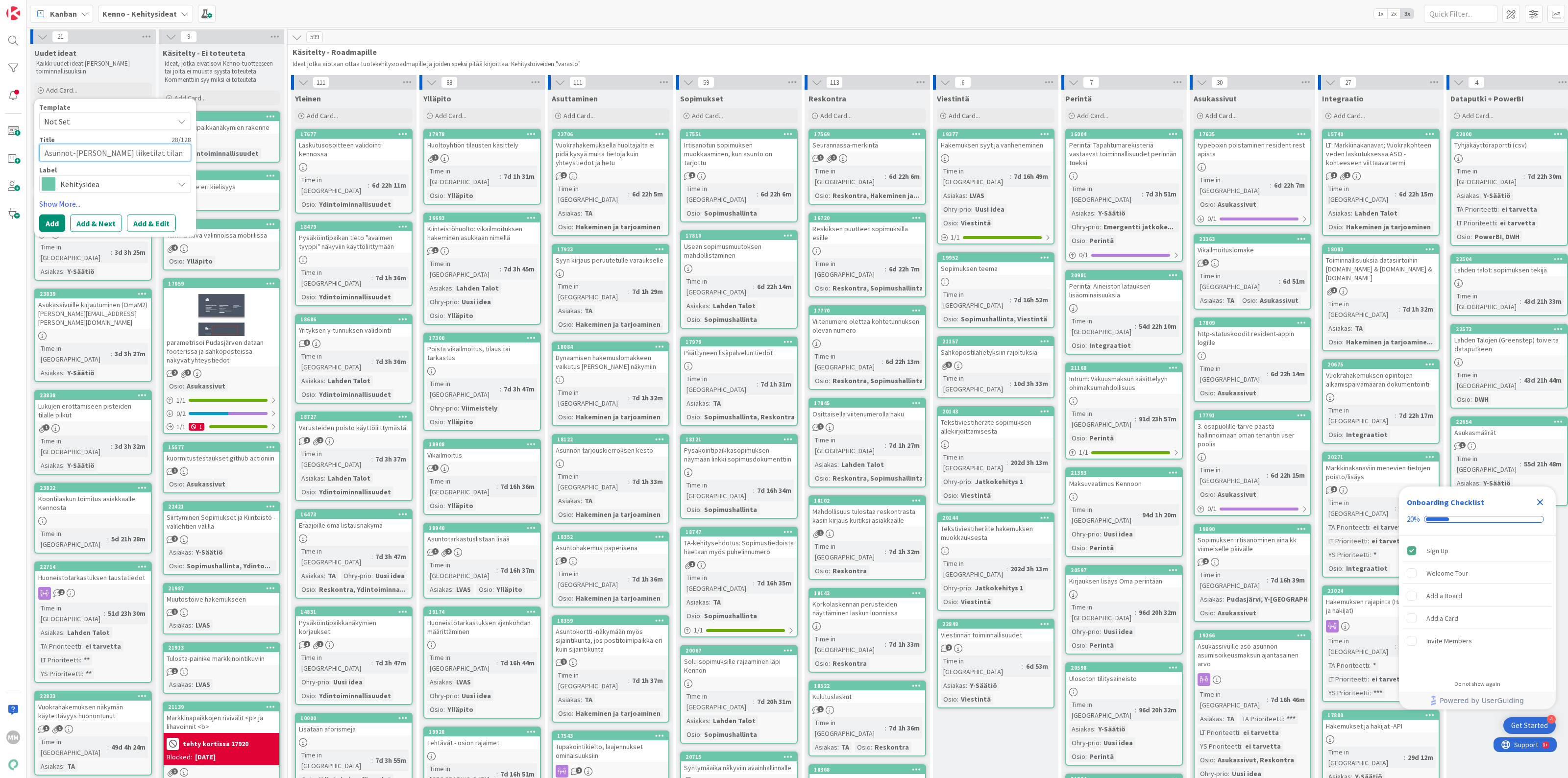
type textarea "x"
type textarea "Asunnot-[PERSON_NAME] liiketilat tilan"
type textarea "x"
type textarea "Asunnot-[PERSON_NAME] liiketilat tilan ha"
type textarea "x"
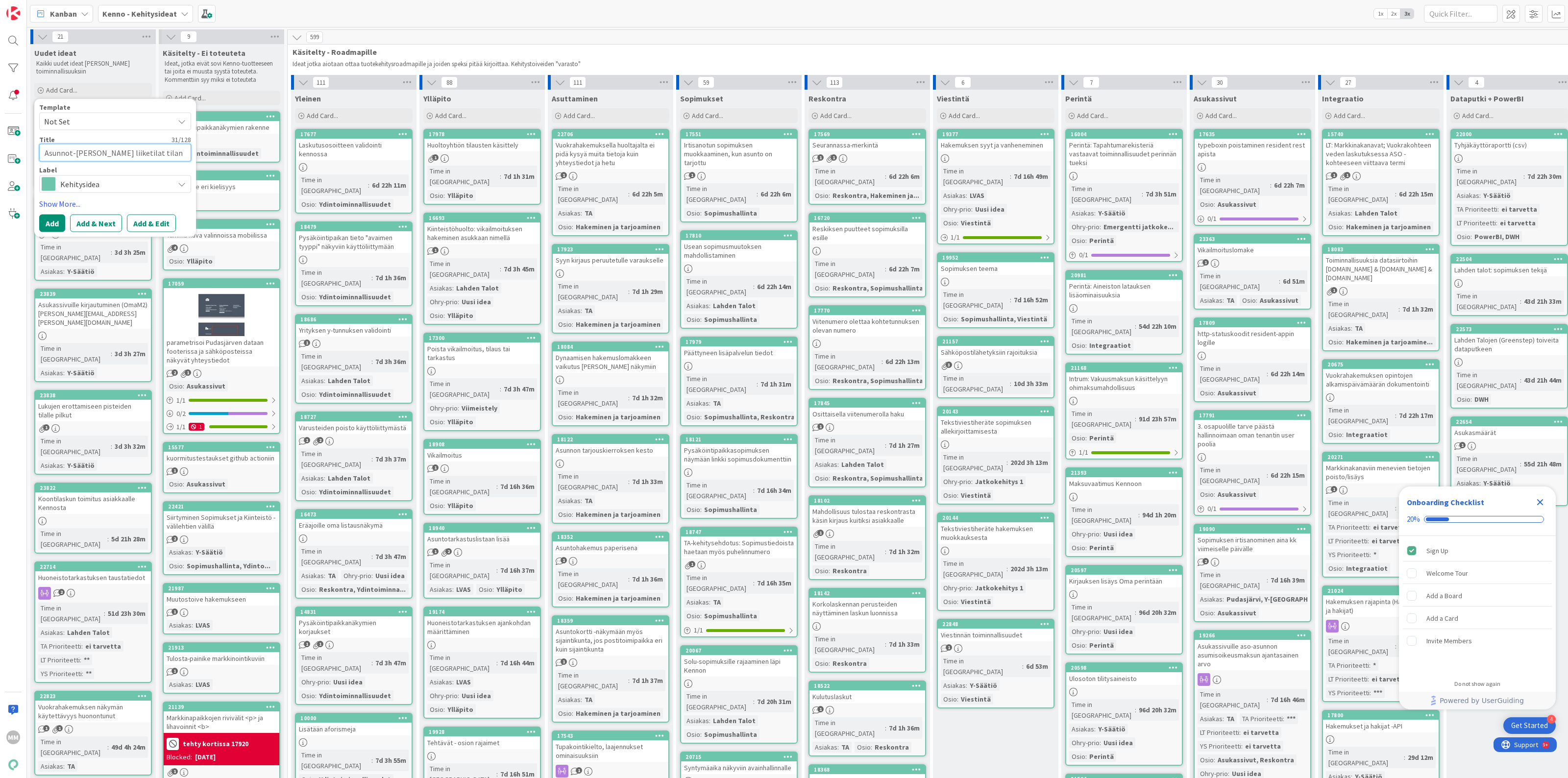
type textarea "Asunnot-[PERSON_NAME] liiketilat tilan hak"
type textarea "x"
type textarea "Asunnot-[PERSON_NAME] liiketilat tilan haku"
type textarea "x"
type textarea "Asunnot-[PERSON_NAME] liiketilat tilan haku r"
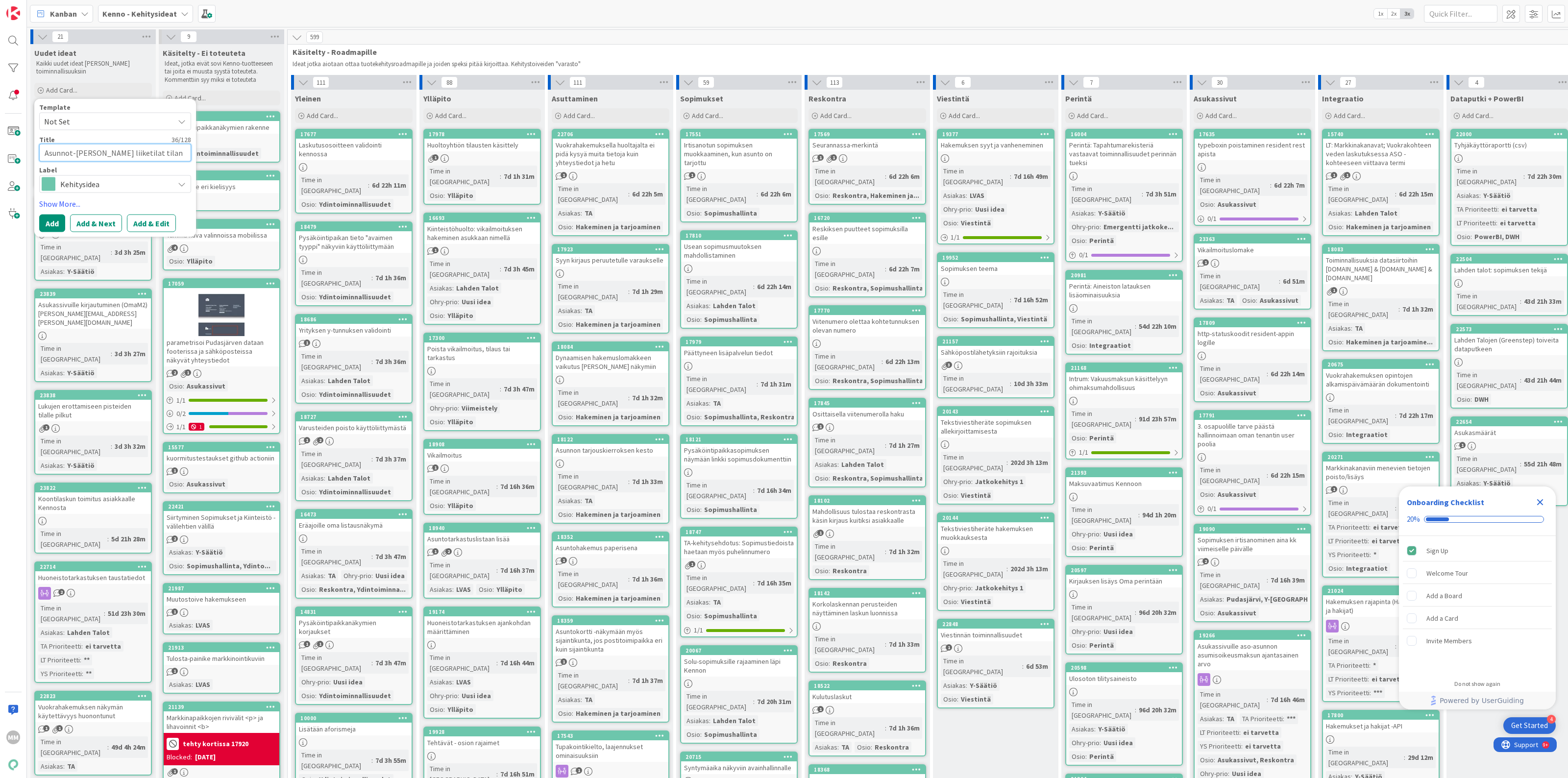
type textarea "x"
type textarea "Asunnot-[PERSON_NAME] liiketilat tilan haku ra"
type textarea "x"
type textarea "Asunnot-[PERSON_NAME] liiketilat tilan haku [DATE]"
type textarea "x"
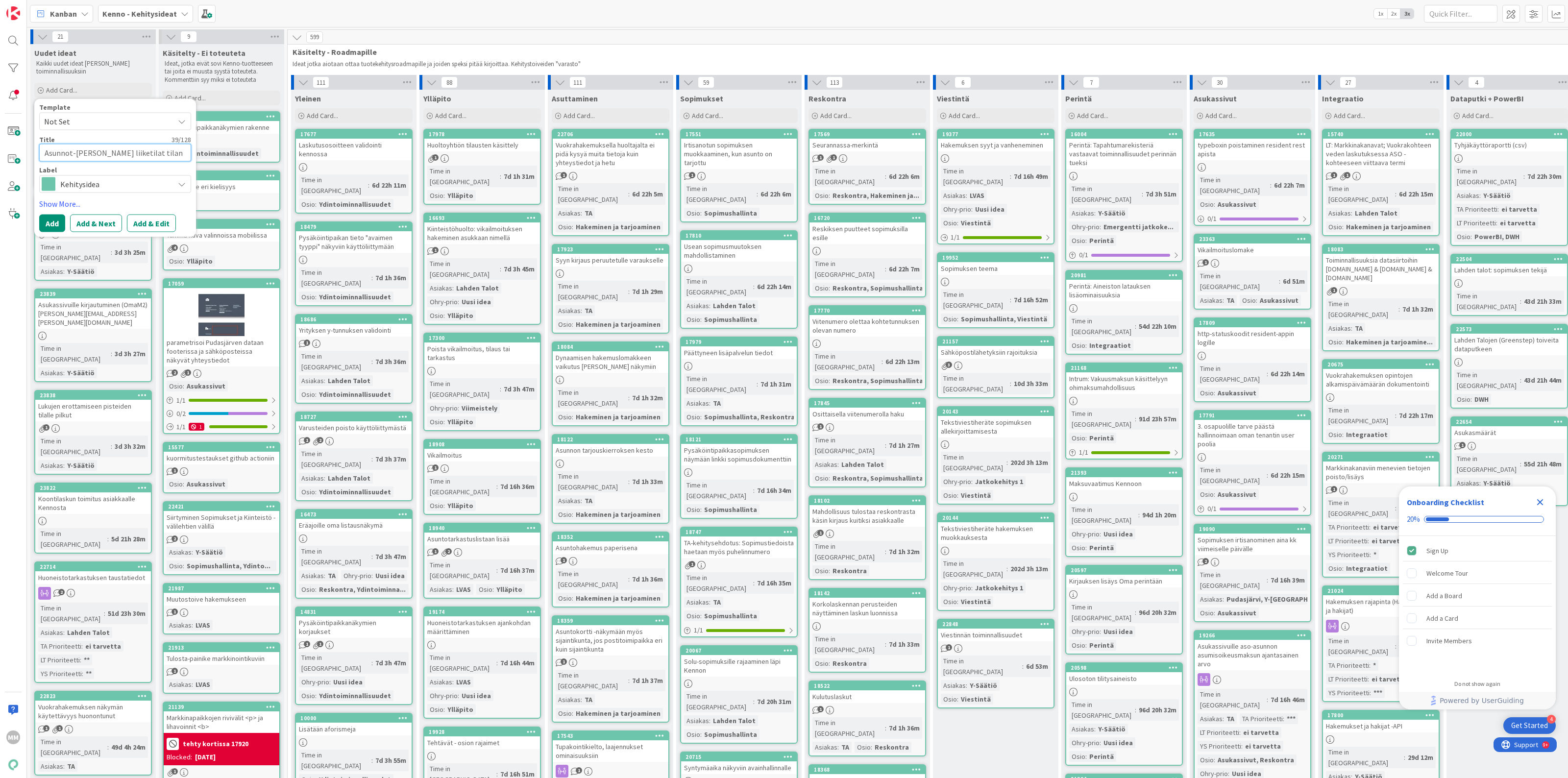
type textarea "Asunnot-[PERSON_NAME] liiketilat tilan haku rajai"
type textarea "x"
type textarea "Asunnot-[PERSON_NAME] liiketilat tilan haku rajaim"
type textarea "x"
type textarea "Asunnot-[PERSON_NAME] liiketilat tilan haku rajaimi"
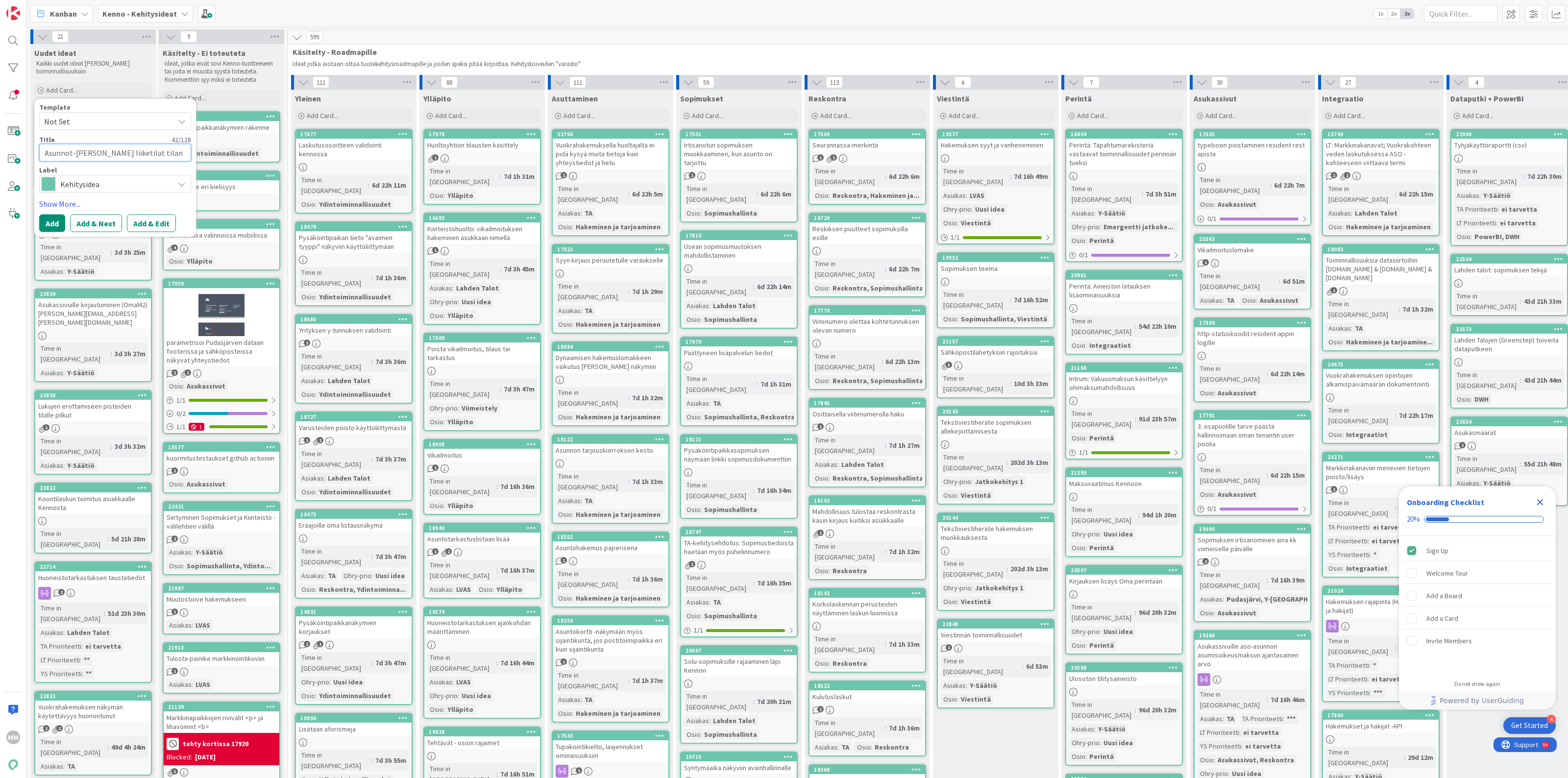
type textarea "x"
type textarea "Asunnot-[PERSON_NAME] liiketilat tilan haku rajaim"
type textarea "x"
type textarea "Asunnot-[PERSON_NAME] liiketilat tilan haku rajaime"
type textarea "x"
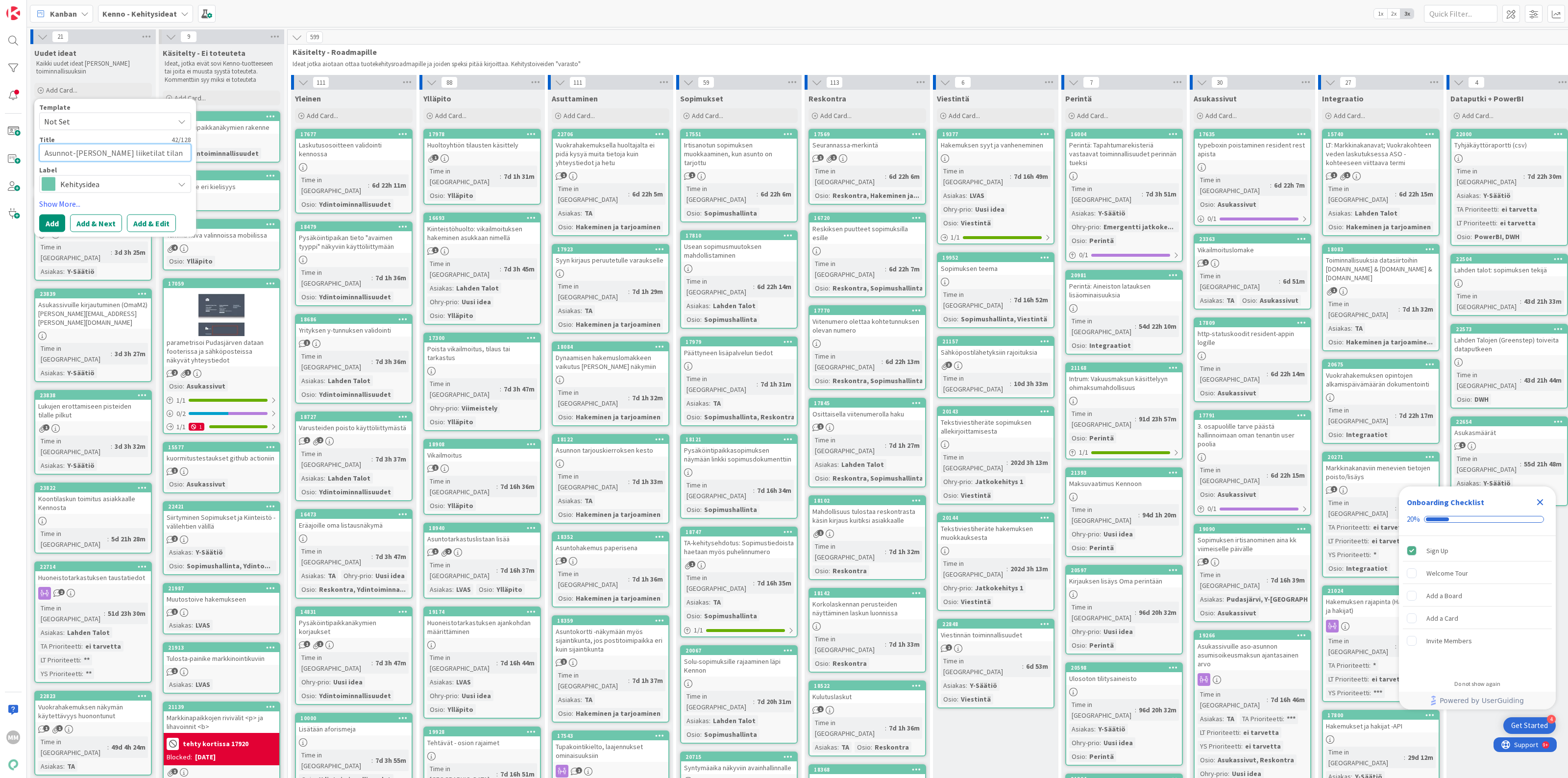
type textarea "Asunnot-[PERSON_NAME] liiketilat tilan haku rajaimeen"
type textarea "x"
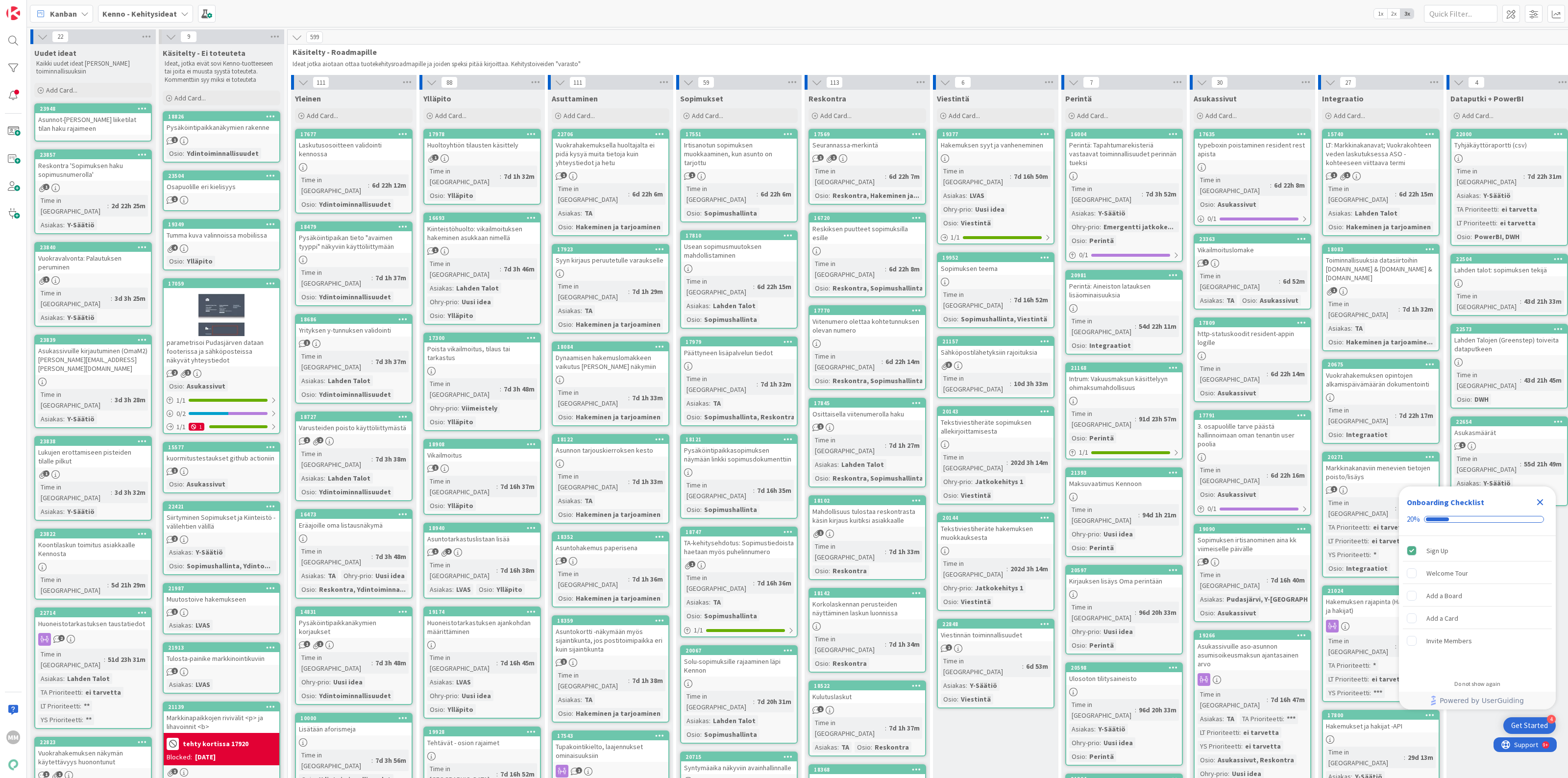
click at [122, 122] on div "Asunnot-[PERSON_NAME] liiketilat tilan haku rajaimeen" at bounding box center [93, 124] width 116 height 21
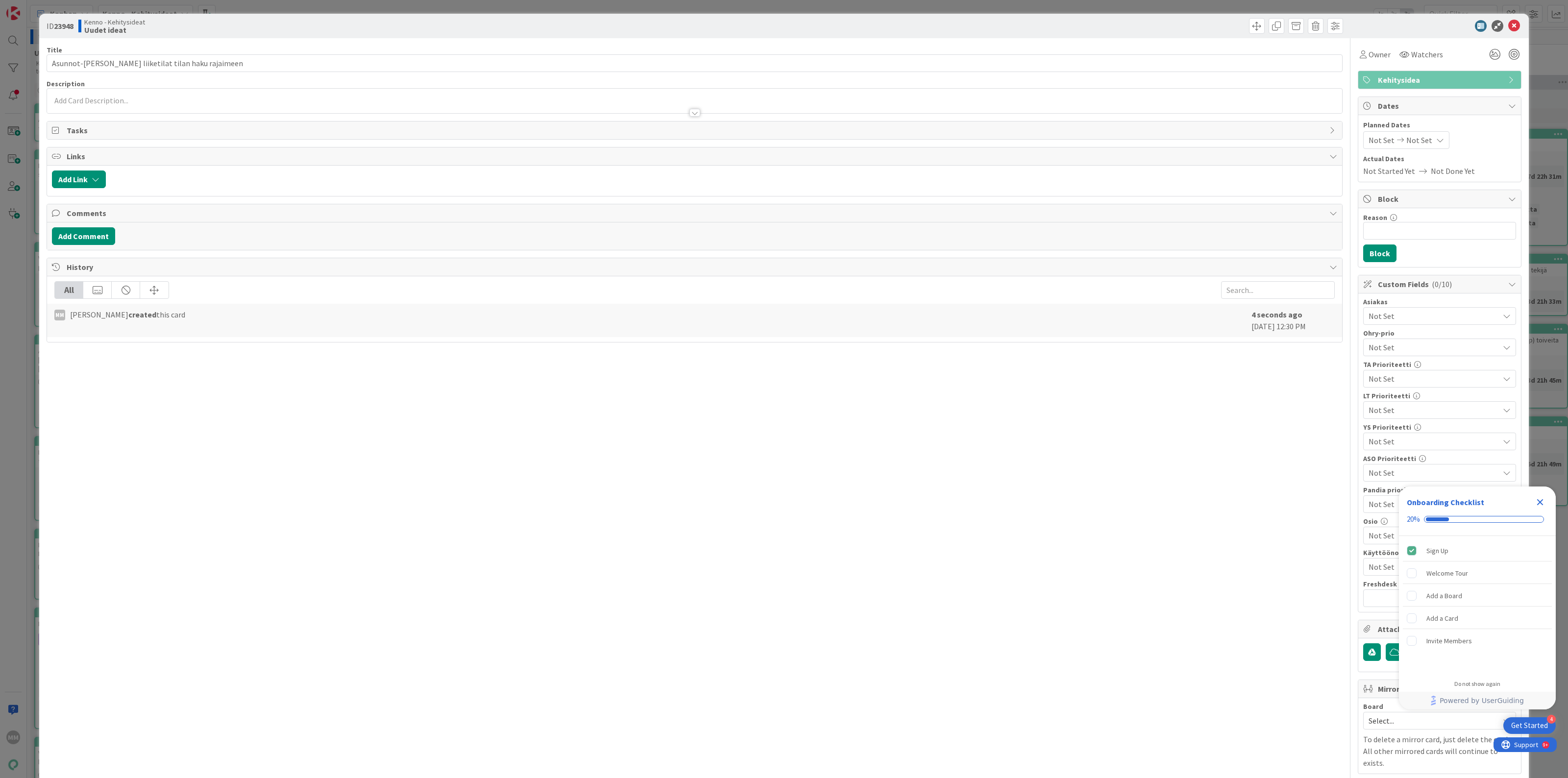
click at [313, 102] on p at bounding box center [695, 100] width 1286 height 12
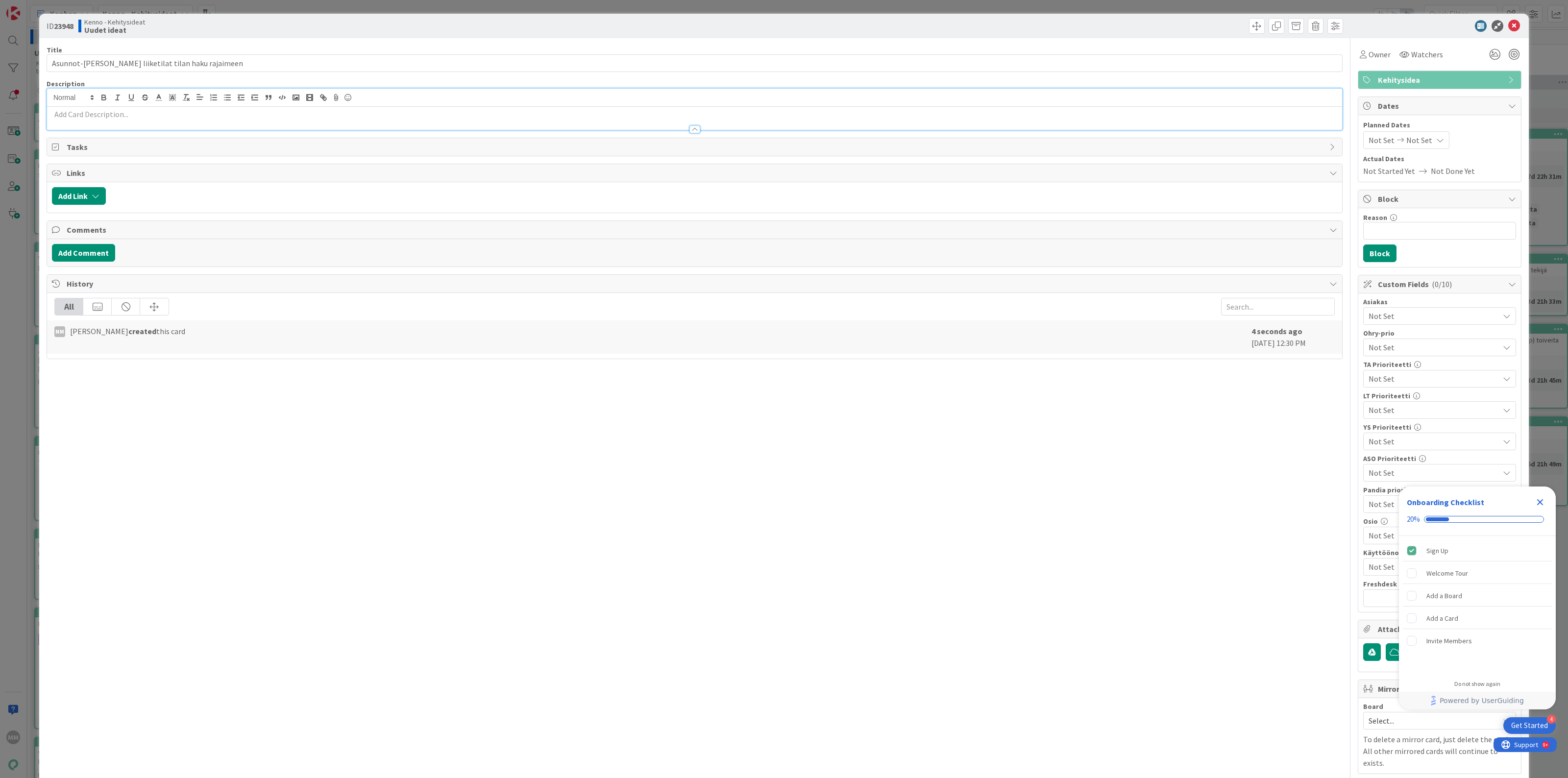
click at [325, 122] on div at bounding box center [695, 124] width 1295 height 10
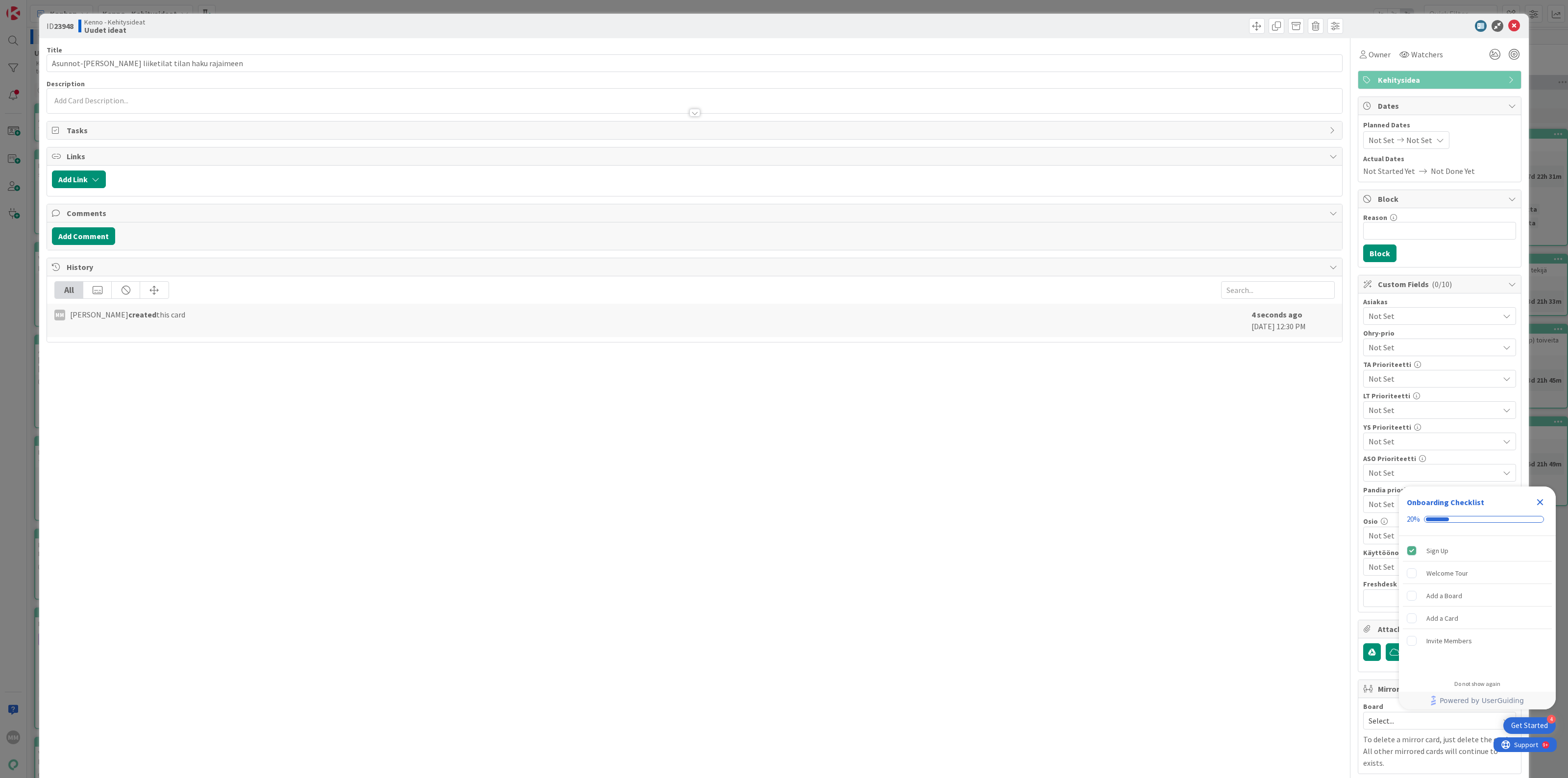
click at [223, 104] on div at bounding box center [695, 108] width 1295 height 10
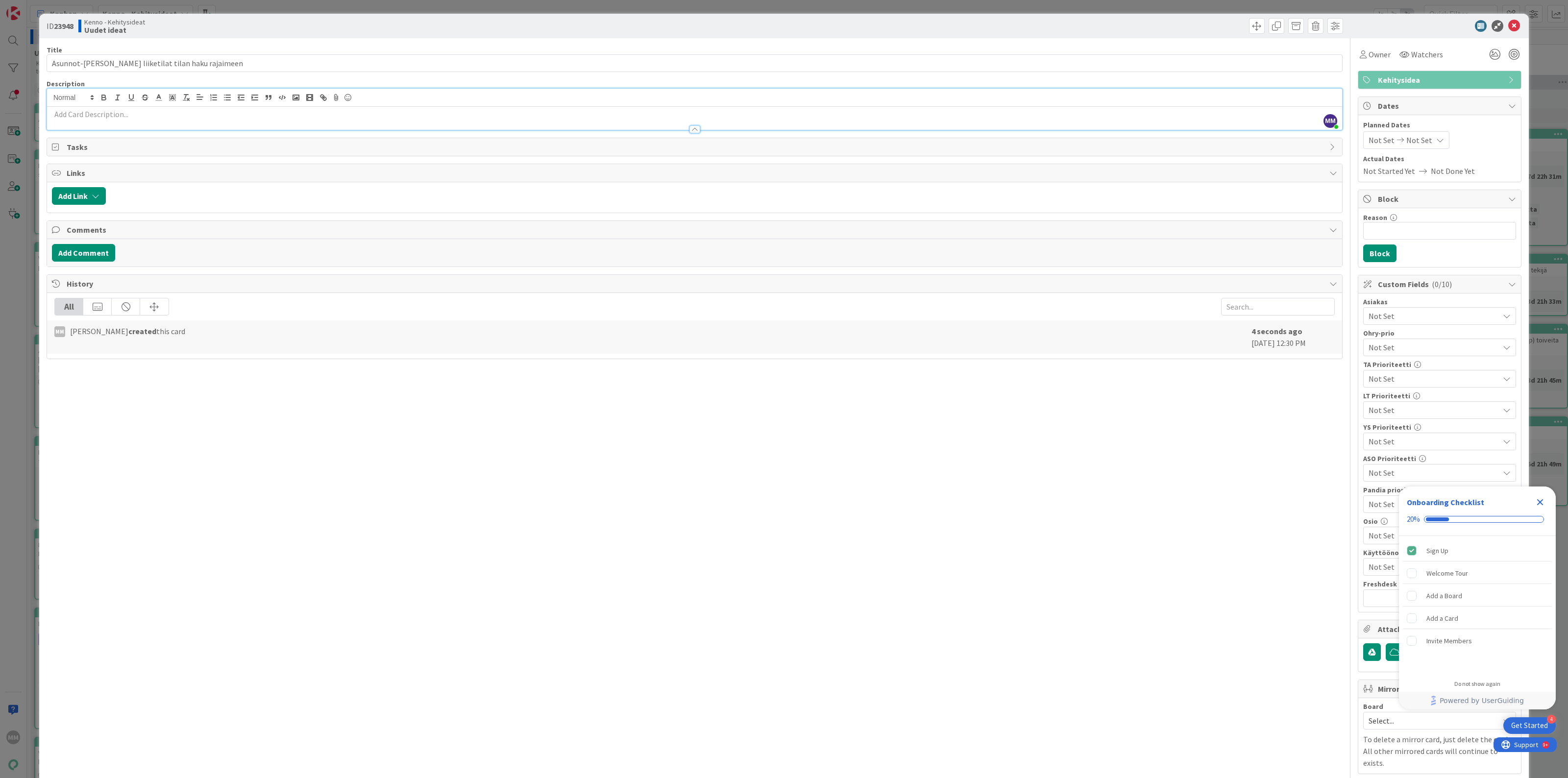
click at [206, 116] on p at bounding box center [695, 114] width 1286 height 12
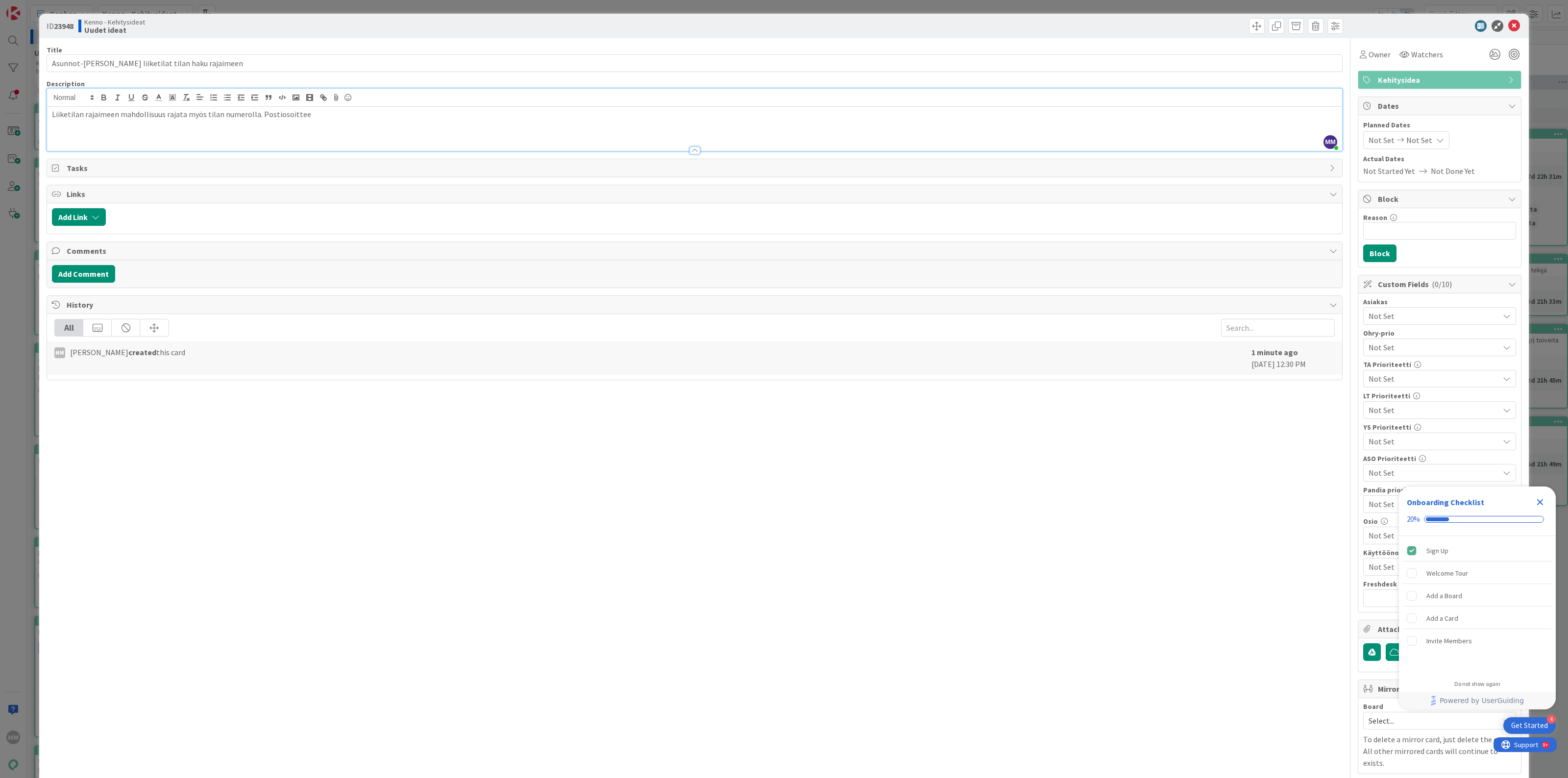
click at [390, 108] on div "Liiketilan rajaimeen mahdollisuus rajata myös tilan numerolla. Postiosoittee" at bounding box center [695, 128] width 1295 height 44
click at [310, 115] on p "Liiketilan rajaimeen mahdollisuus rajata myös tilan numerolla. Postiosoittee" at bounding box center [695, 114] width 1286 height 12
click at [615, 116] on p "Liiketilan rajaimeen mahdollisuus rajata myös tilan numerolla. Postiosoitteen h…" at bounding box center [695, 114] width 1286 height 12
click at [651, 121] on div "Liiketilan rajaimeen mahdollisuus rajata myös tilan numerolla. Postiosoitteen h…" at bounding box center [695, 128] width 1295 height 44
drag, startPoint x: 617, startPoint y: 118, endPoint x: 521, endPoint y: 114, distance: 96.1
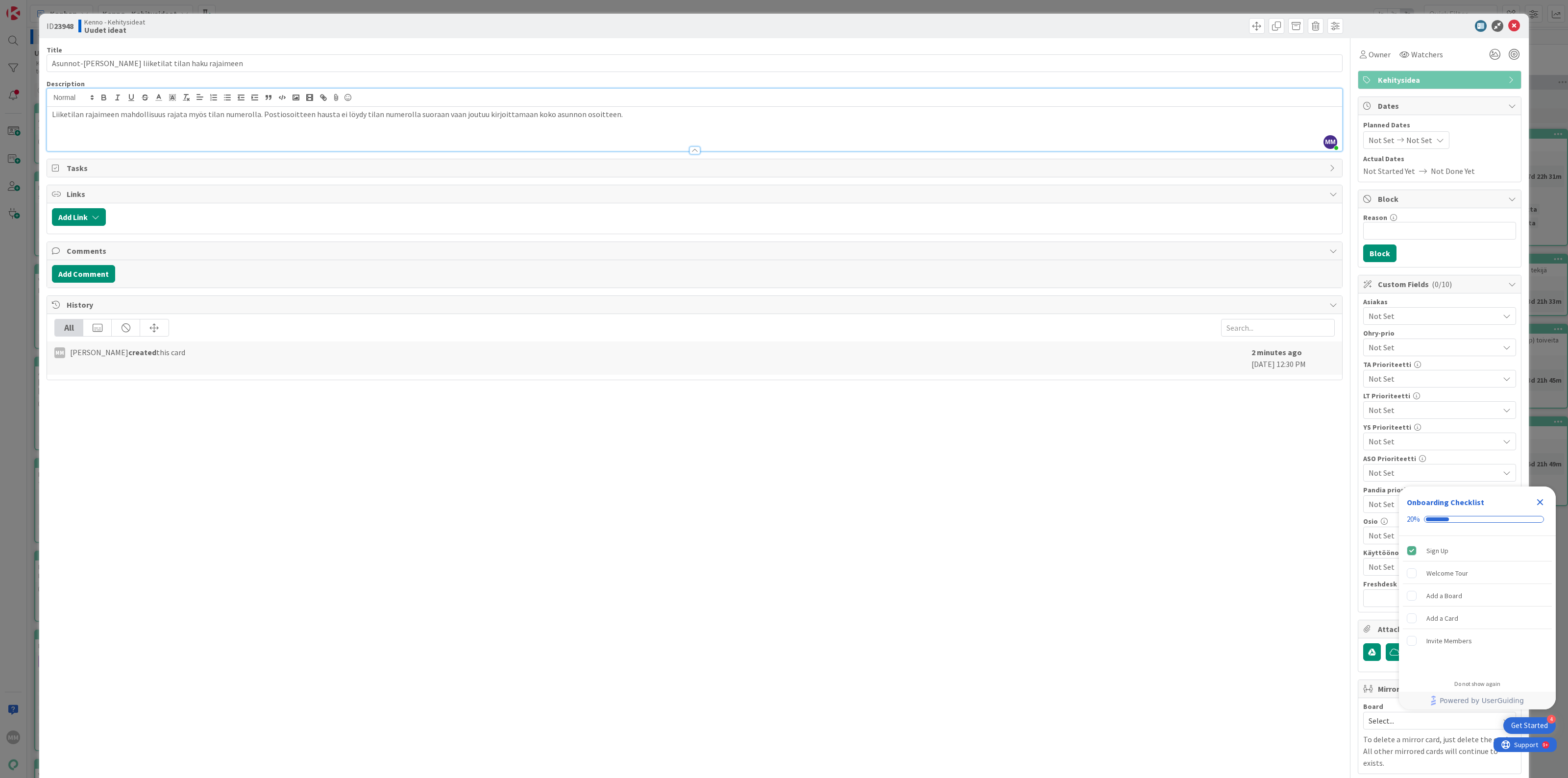
click at [521, 114] on p "Liiketilan rajaimeen mahdollisuus rajata myös tilan numerolla. Postiosoitteen h…" at bounding box center [695, 114] width 1286 height 12
click at [645, 122] on div "Liiketilan rajaimeen mahdollisuus rajata myös tilan numerolla. Postiosoitteen h…" at bounding box center [695, 128] width 1295 height 44
click at [722, 657] on div "Title 44 / 128 Asunnot-[PERSON_NAME] liiketilat tilan haku rajaimeen Descriptio…" at bounding box center [694, 419] width 1296 height 762
click at [1508, 26] on icon at bounding box center [1514, 26] width 12 height 12
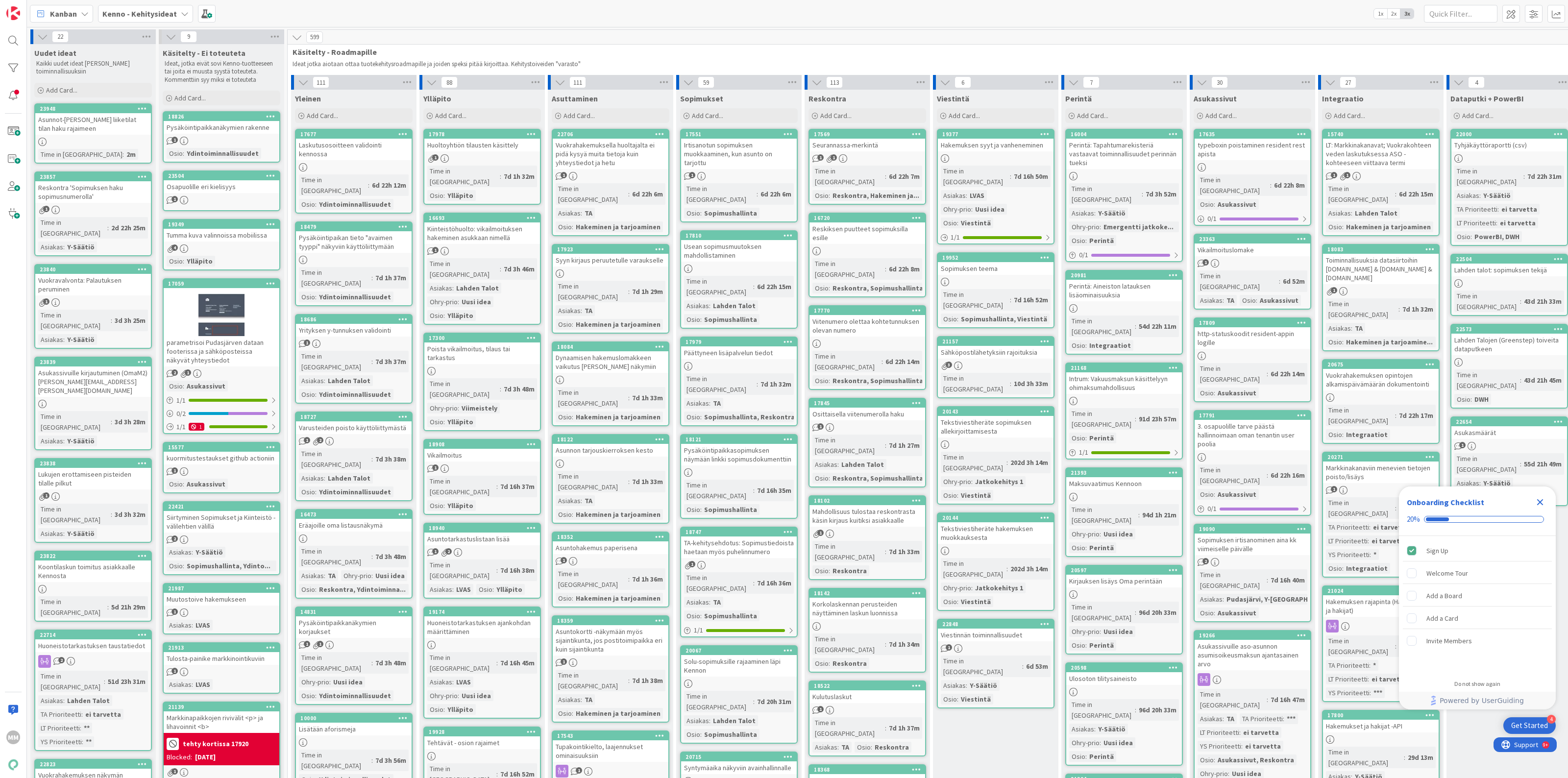
click at [89, 120] on div "Asunnot-[PERSON_NAME] liiketilat tilan haku rajaimeen" at bounding box center [93, 124] width 116 height 21
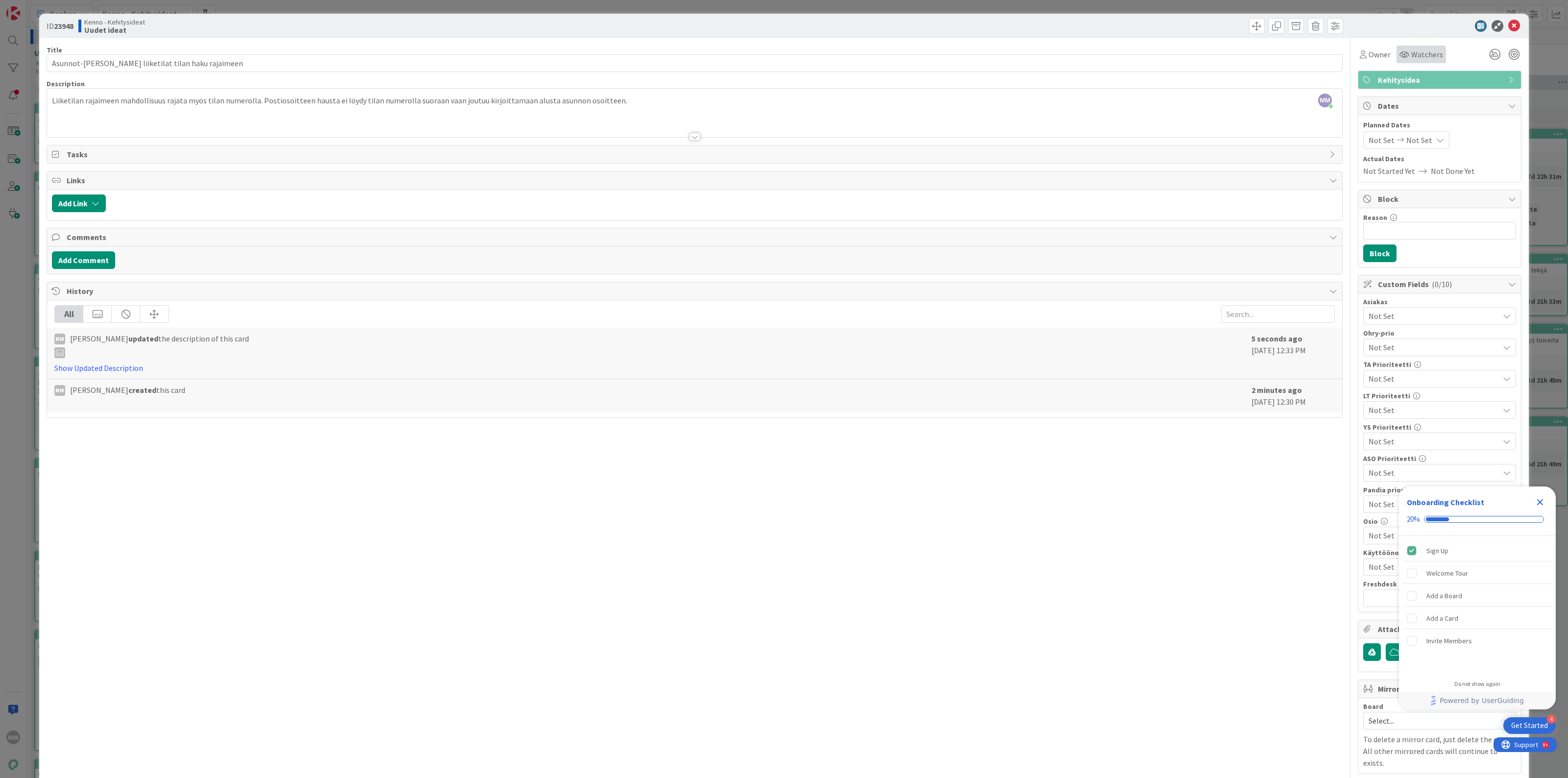
click at [1399, 54] on icon at bounding box center [1404, 54] width 10 height 8
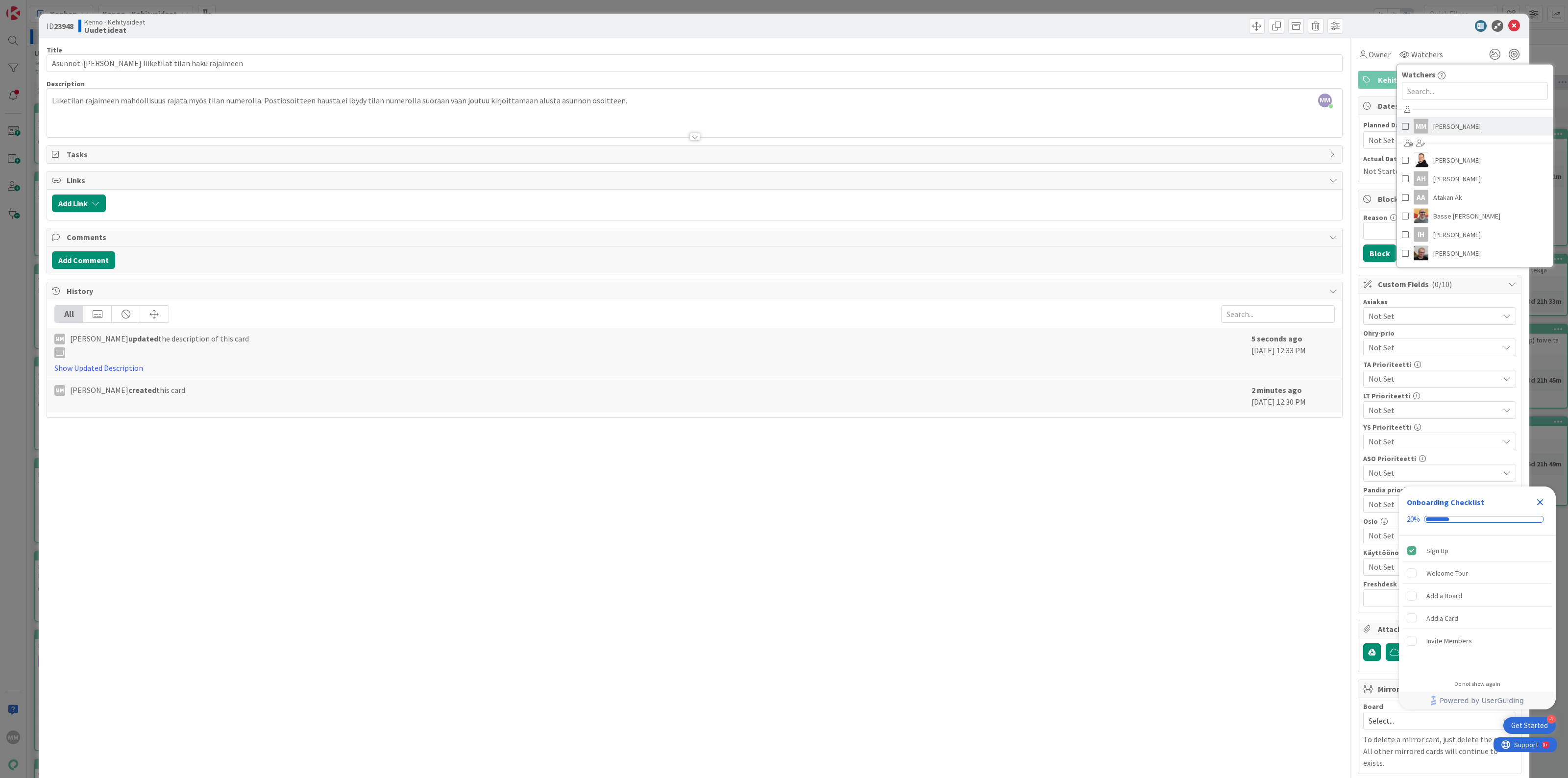
click at [1402, 128] on link "MM [PERSON_NAME]" at bounding box center [1475, 126] width 156 height 19
click at [1389, 318] on span "Not Set" at bounding box center [1433, 316] width 130 height 12
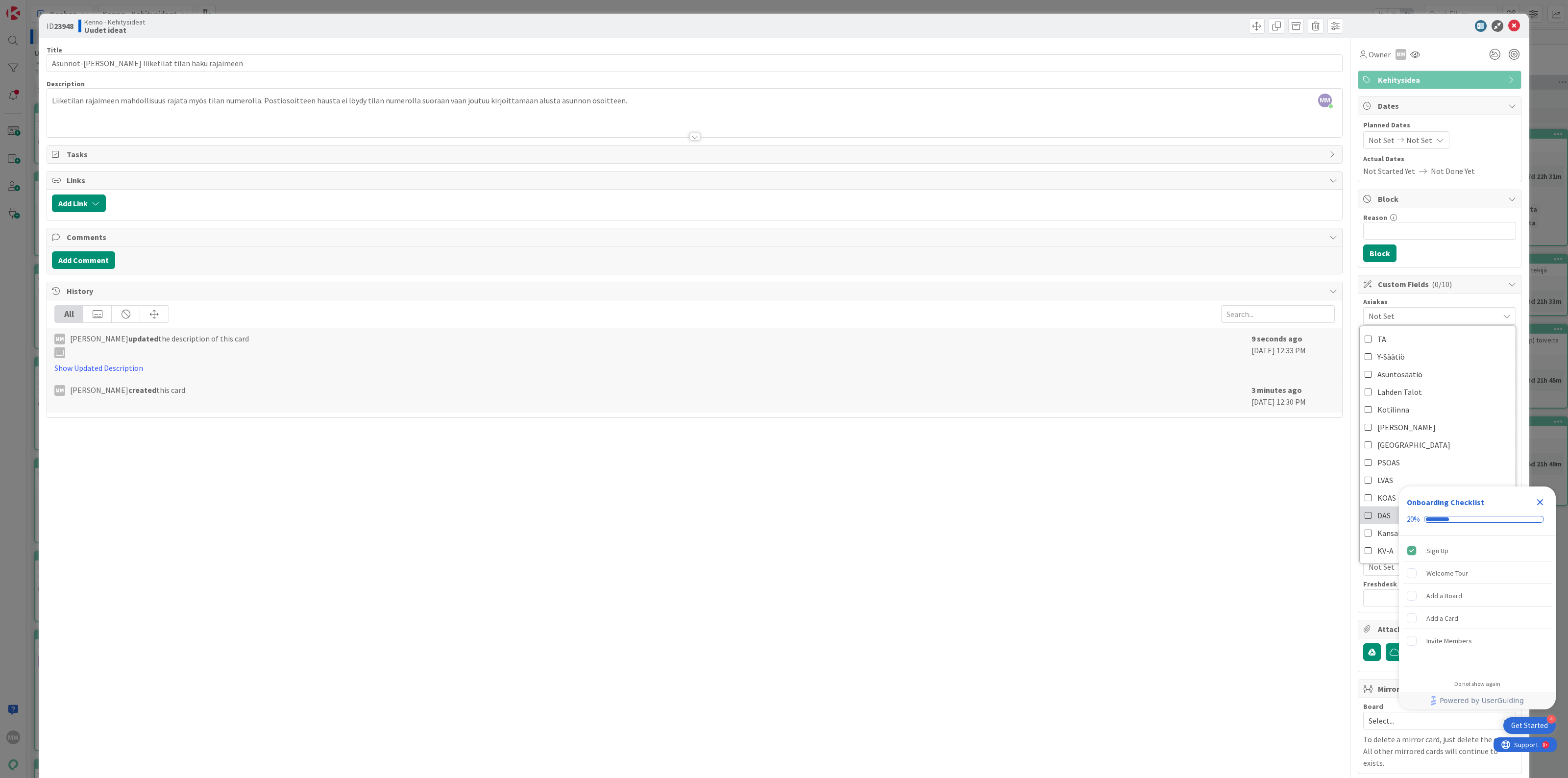
scroll to position [33, 0]
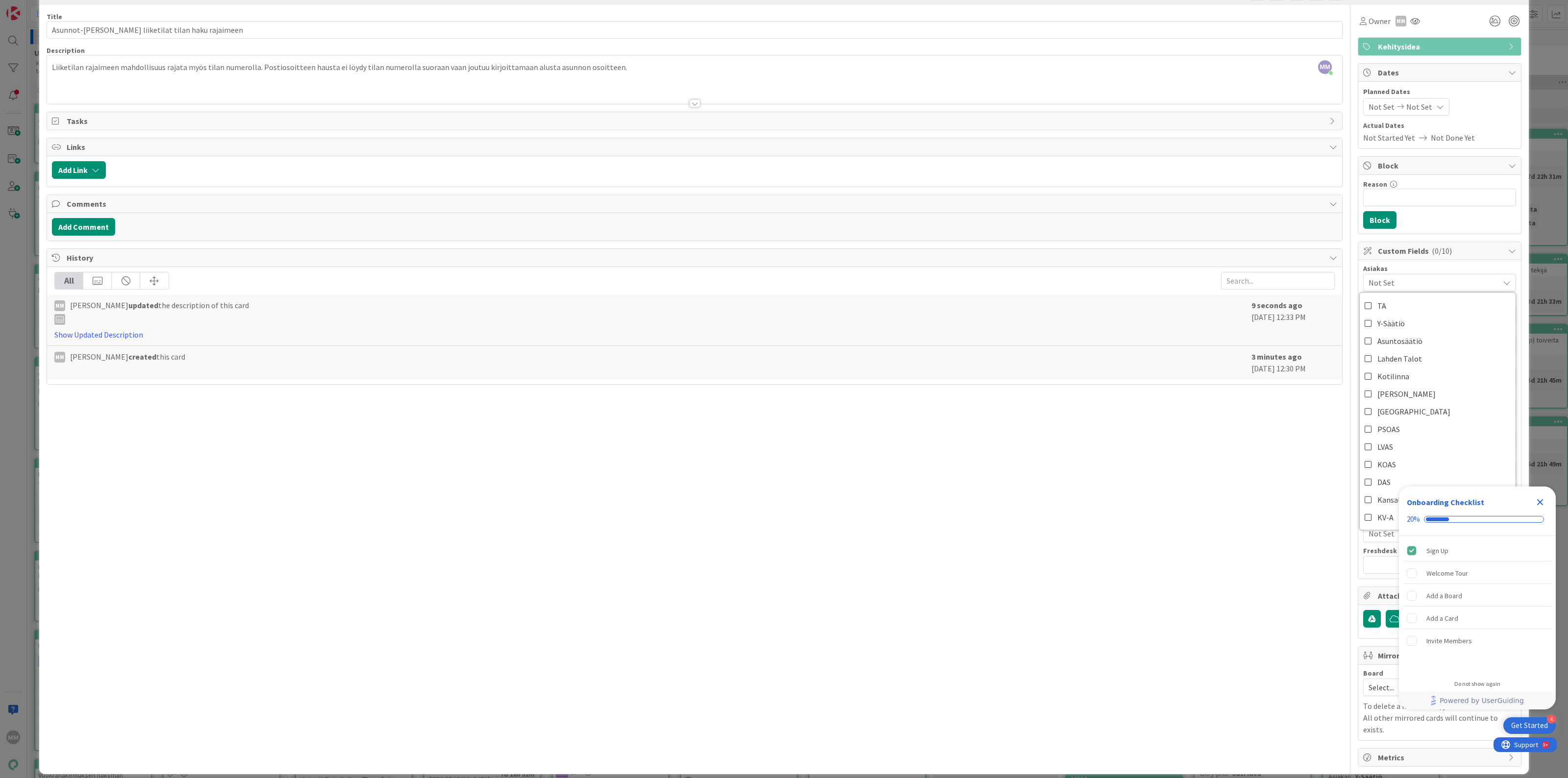
click at [1542, 503] on icon "Close Checklist" at bounding box center [1539, 502] width 12 height 12
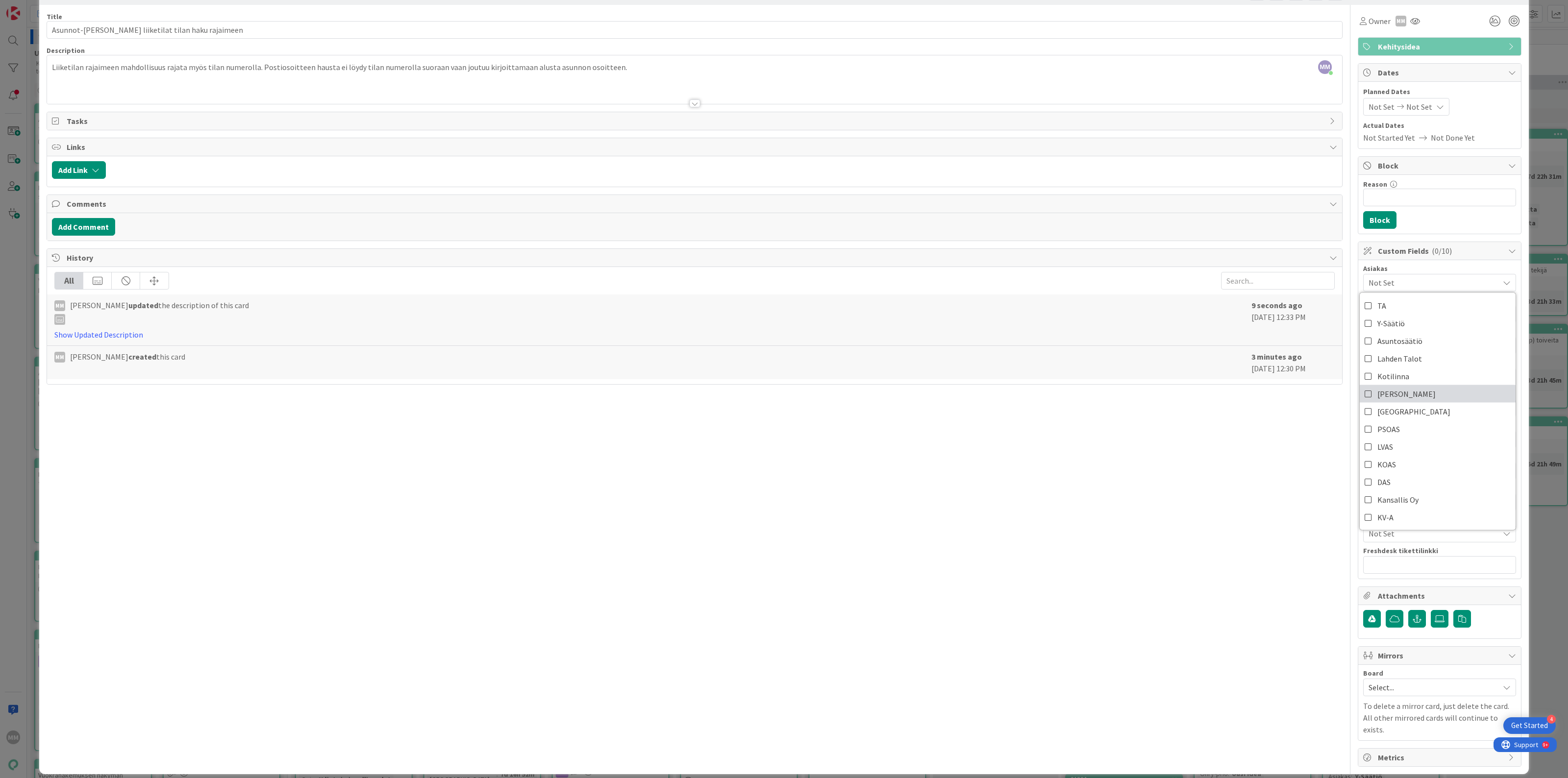
scroll to position [0, 0]
click at [613, 96] on div at bounding box center [695, 91] width 1295 height 25
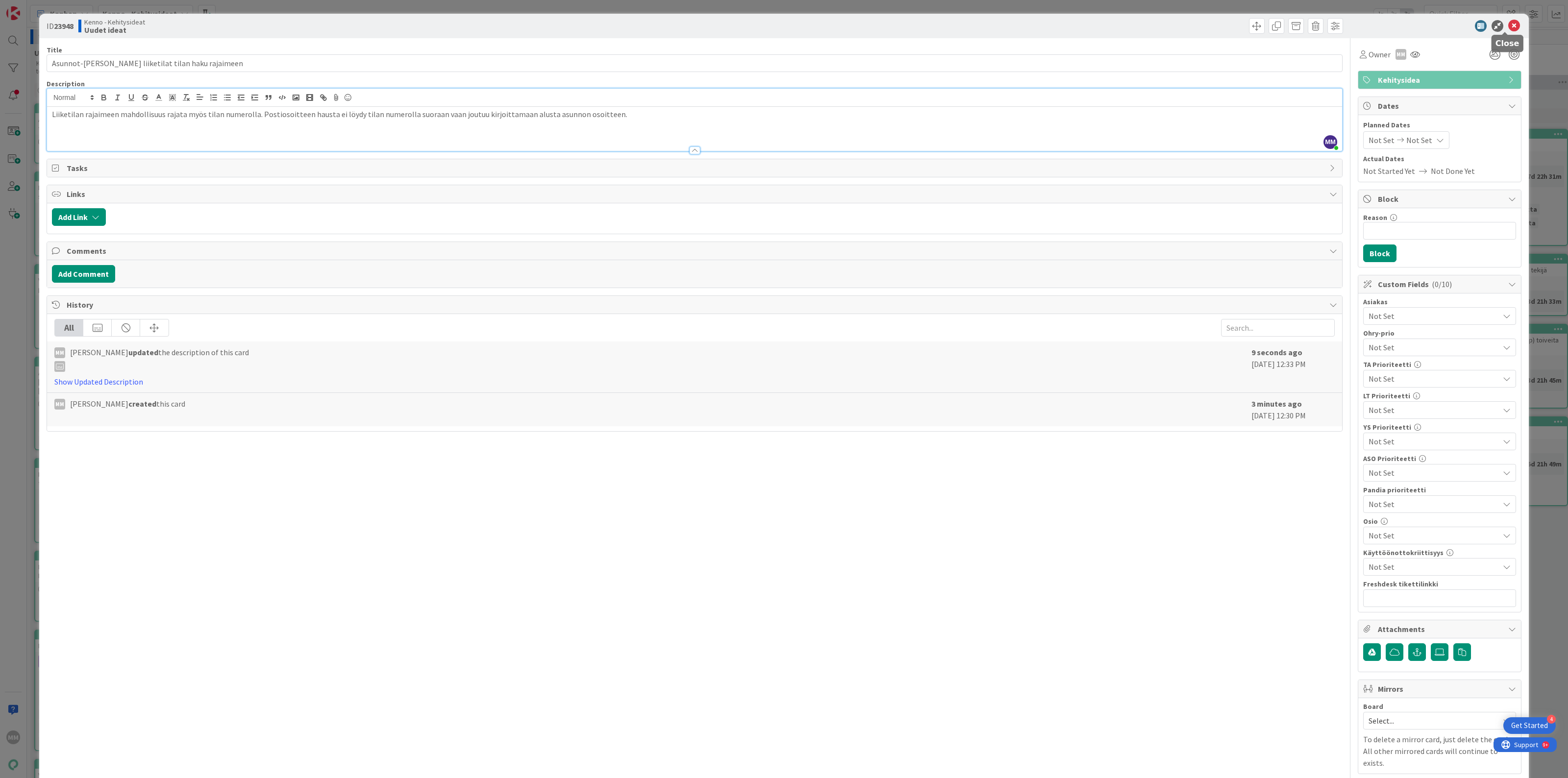
click at [1508, 23] on icon at bounding box center [1514, 26] width 12 height 12
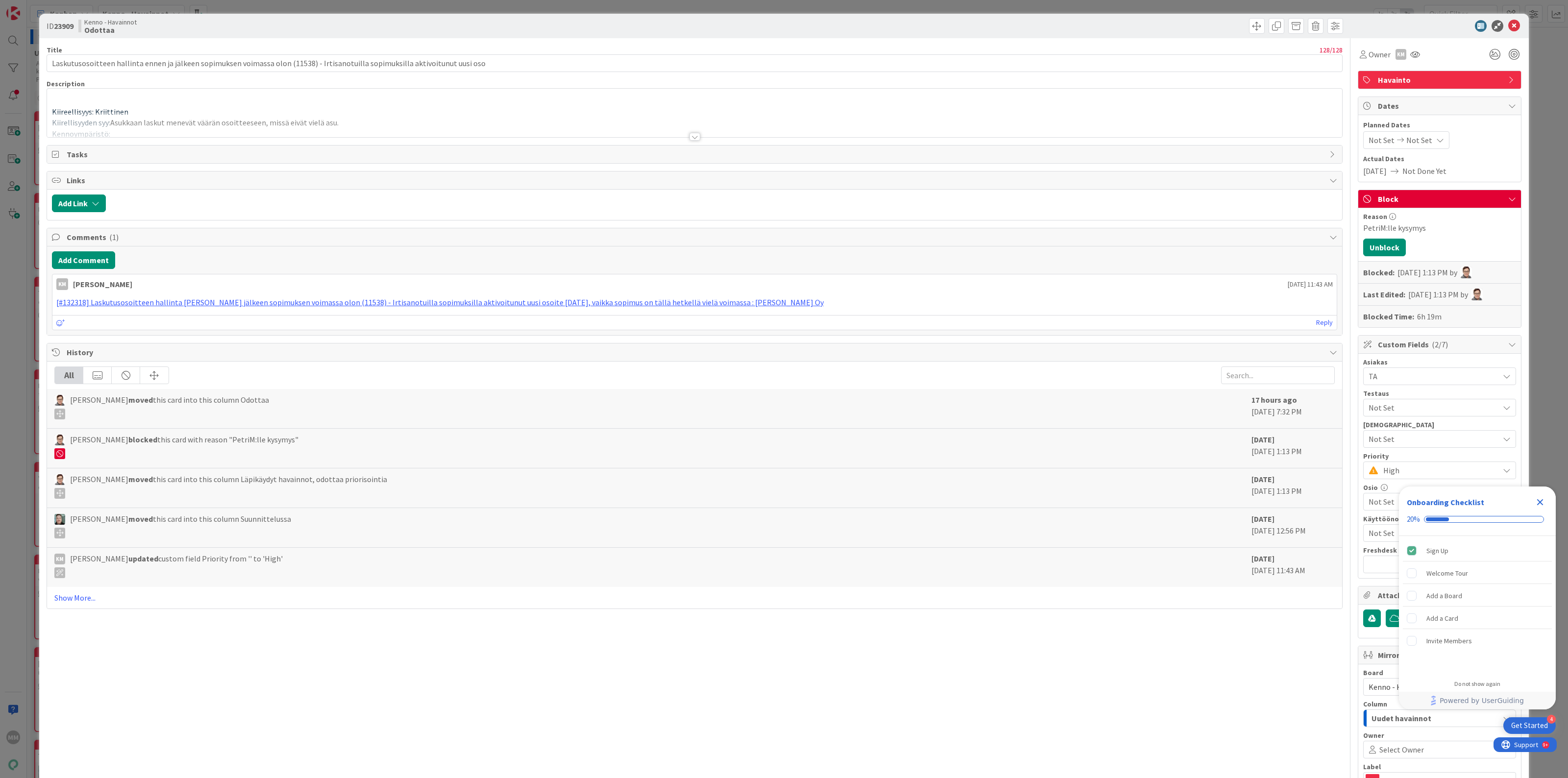
click at [691, 139] on div at bounding box center [695, 136] width 11 height 8
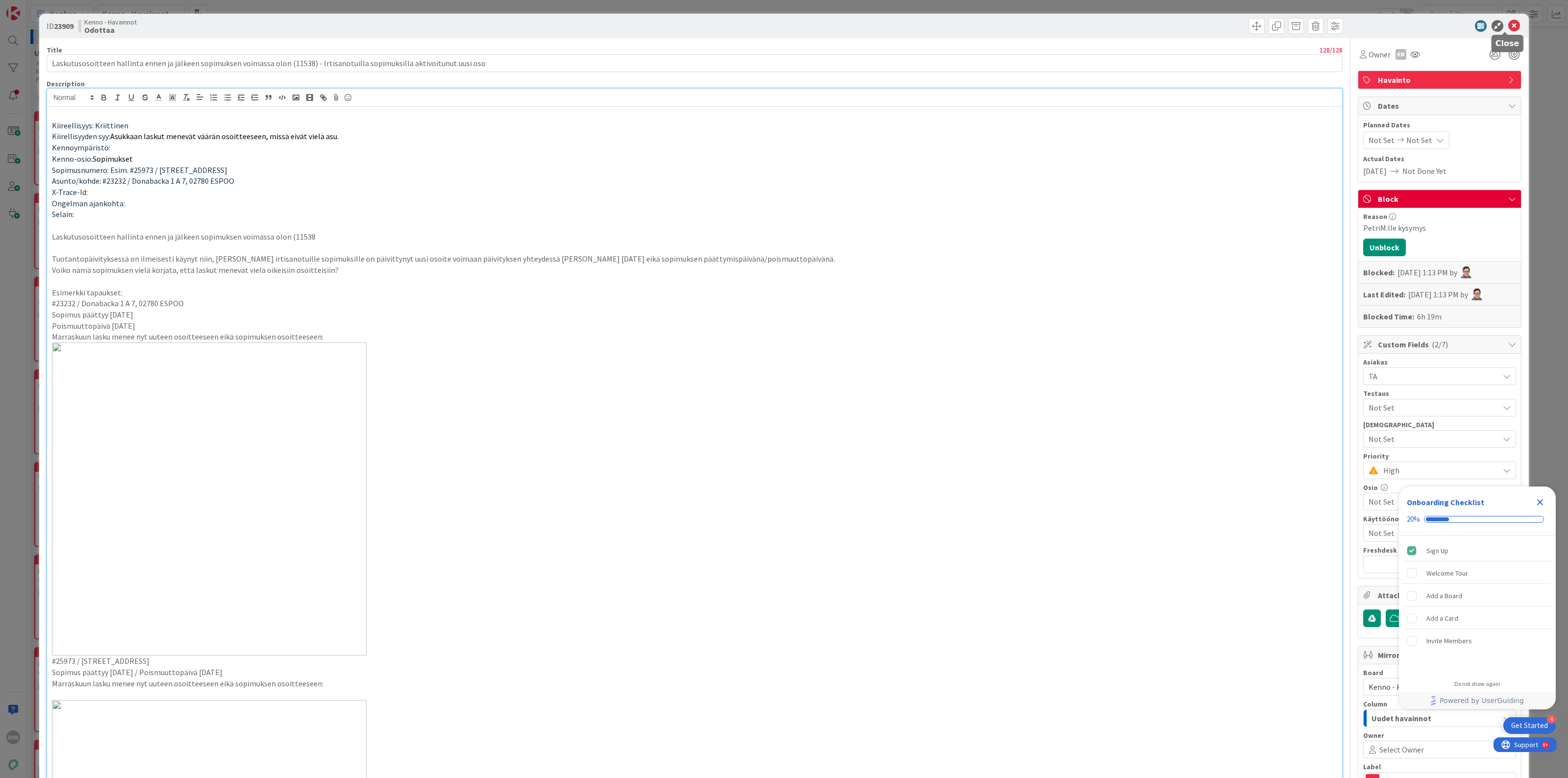
click at [1508, 24] on icon at bounding box center [1514, 26] width 12 height 12
